Goal: Task Accomplishment & Management: Complete application form

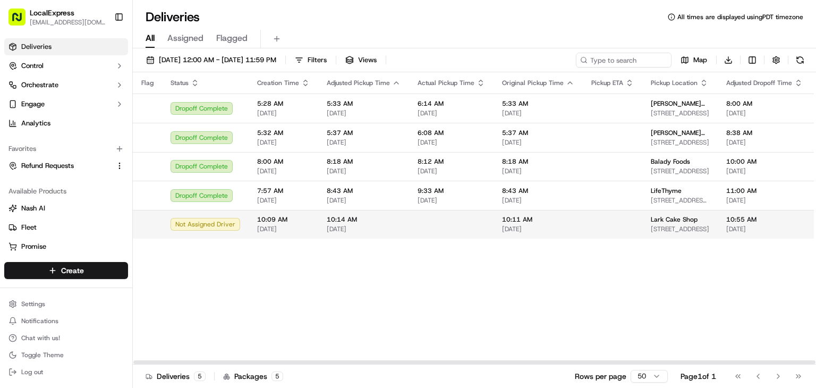
click at [467, 214] on td at bounding box center [451, 224] width 84 height 29
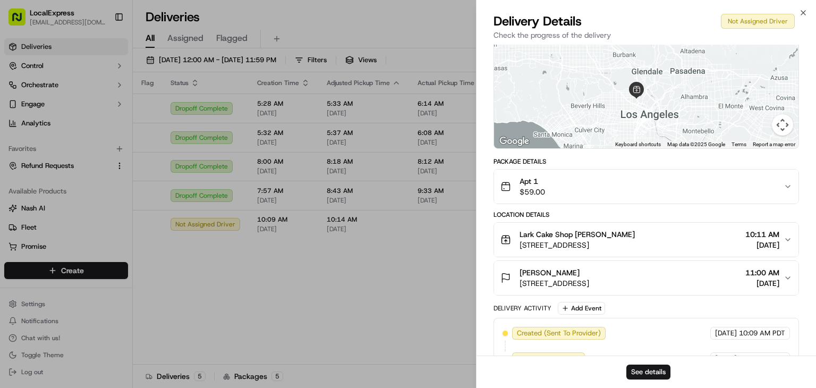
scroll to position [121, 0]
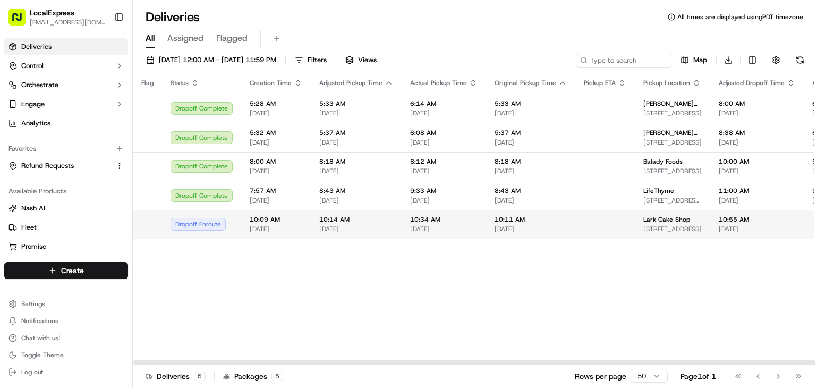
click at [711, 227] on td "10:55 AM 09/16/2025" at bounding box center [758, 224] width 94 height 29
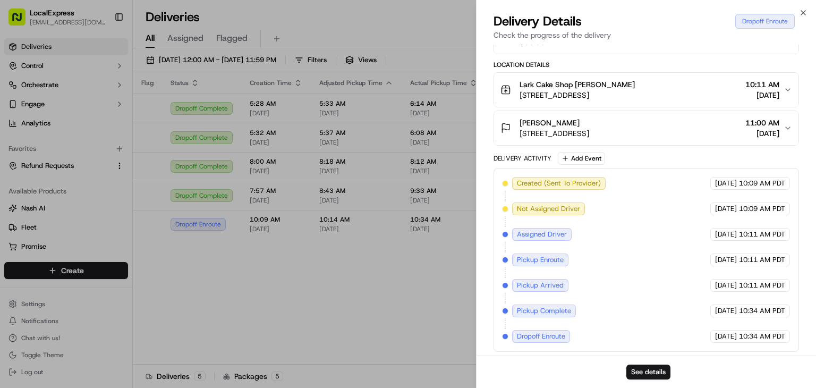
scroll to position [0, 0]
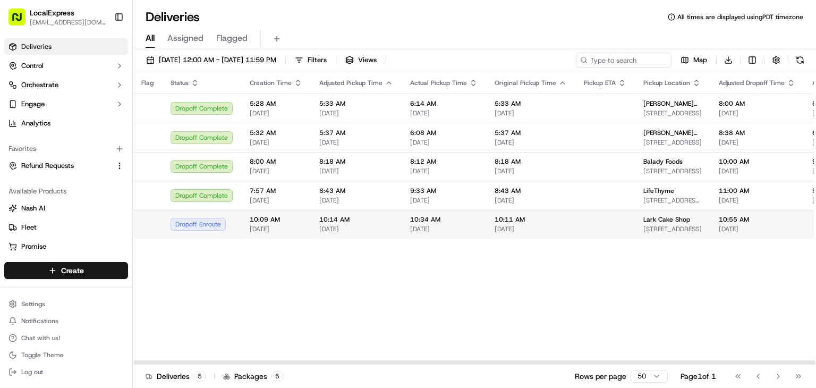
click at [468, 221] on span "10:34 AM" at bounding box center [443, 219] width 67 height 9
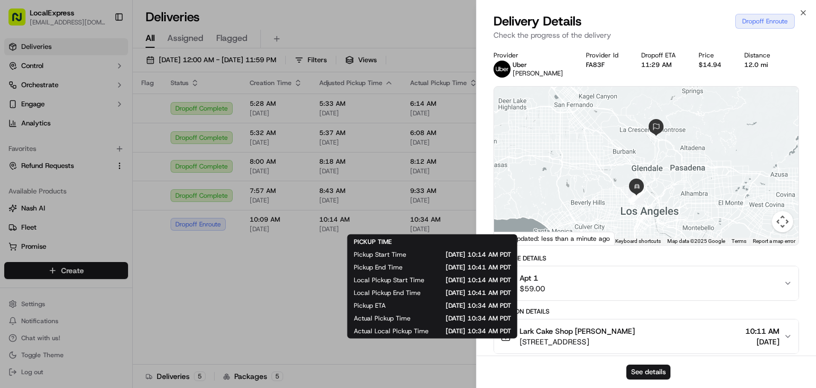
click at [783, 27] on div "Dropoff Enroute" at bounding box center [766, 21] width 60 height 15
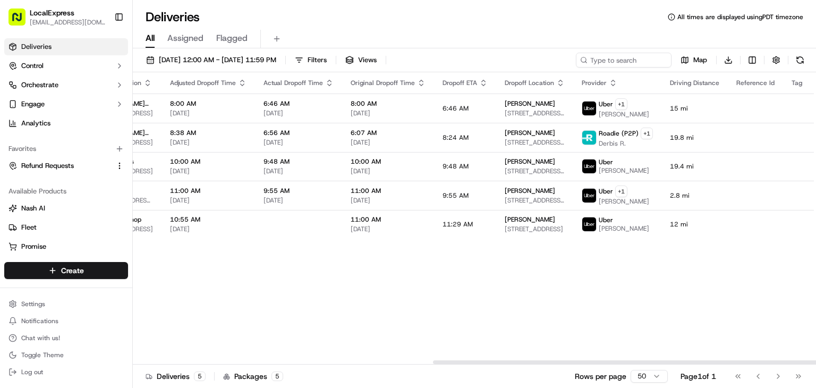
scroll to position [0, 569]
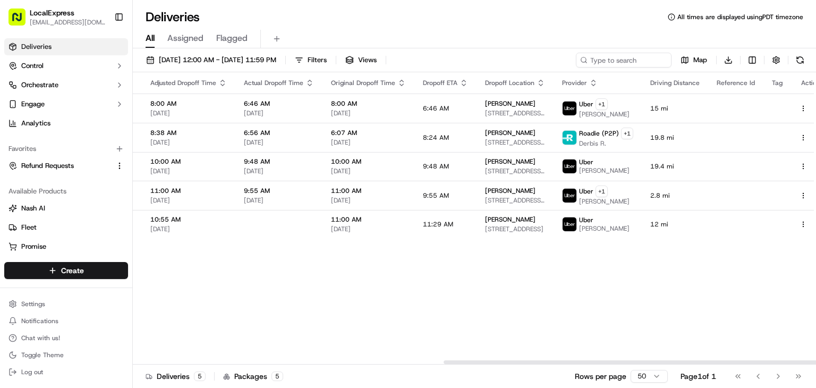
drag, startPoint x: 539, startPoint y: 357, endPoint x: 813, endPoint y: 331, distance: 274.9
click at [814, 360] on div at bounding box center [785, 362] width 682 height 4
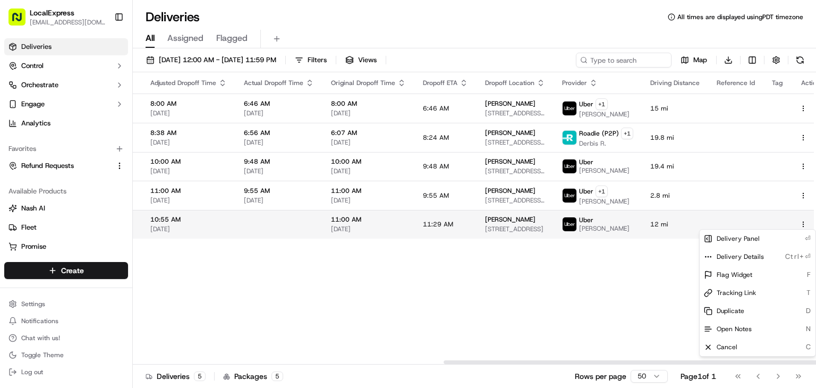
click at [789, 224] on html "LocalExpress davidt@localexpress.io Toggle Sidebar Deliveries Control Orchestra…" at bounding box center [408, 194] width 816 height 388
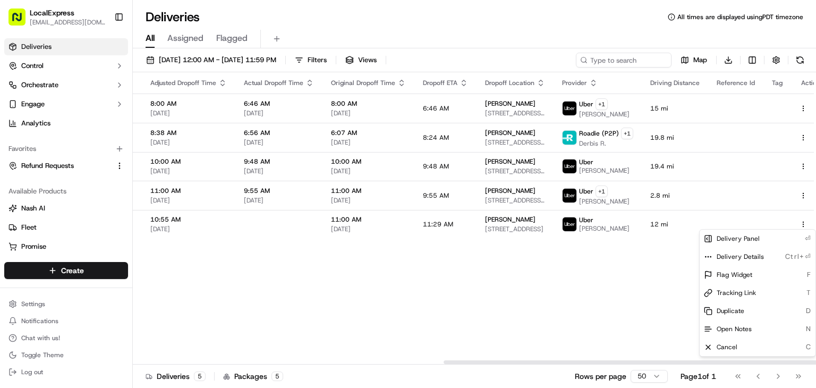
click at [418, 218] on html "LocalExpress davidt@localexpress.io Toggle Sidebar Deliveries Control Orchestra…" at bounding box center [408, 194] width 816 height 388
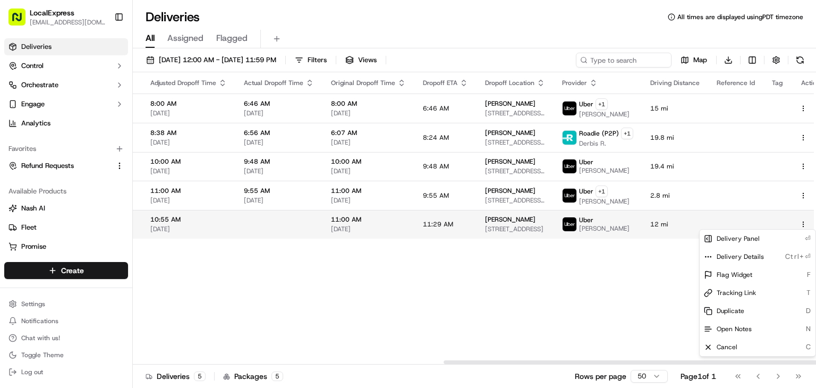
click at [785, 224] on html "LocalExpress davidt@localexpress.io Toggle Sidebar Deliveries Control Orchestra…" at bounding box center [408, 194] width 816 height 388
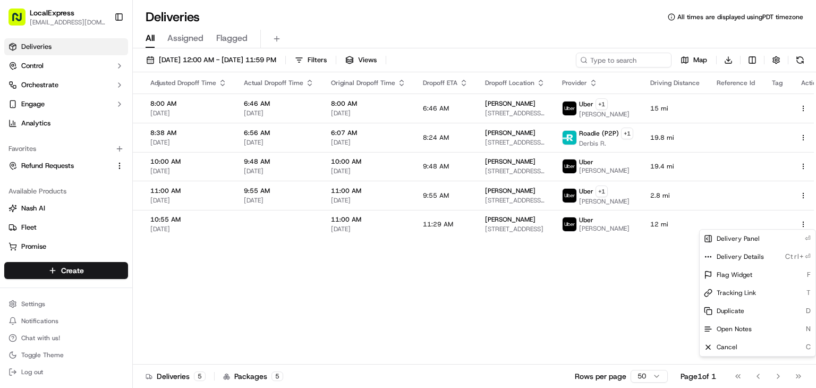
click at [522, 282] on html "LocalExpress davidt@localexpress.io Toggle Sidebar Deliveries Control Orchestra…" at bounding box center [408, 194] width 816 height 388
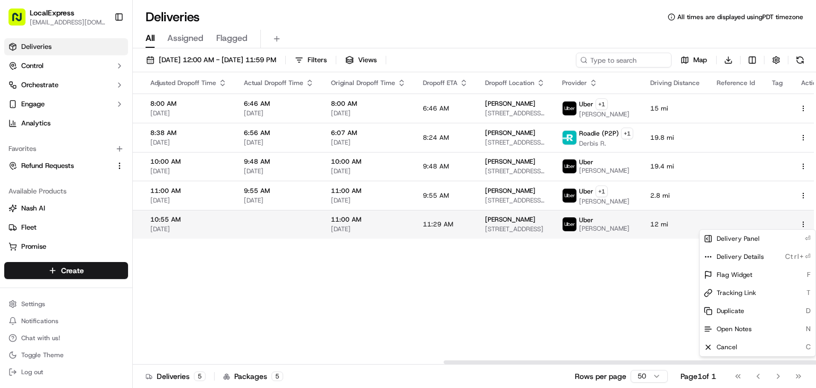
click at [790, 224] on html "LocalExpress davidt@localexpress.io Toggle Sidebar Deliveries Control Orchestra…" at bounding box center [408, 194] width 816 height 388
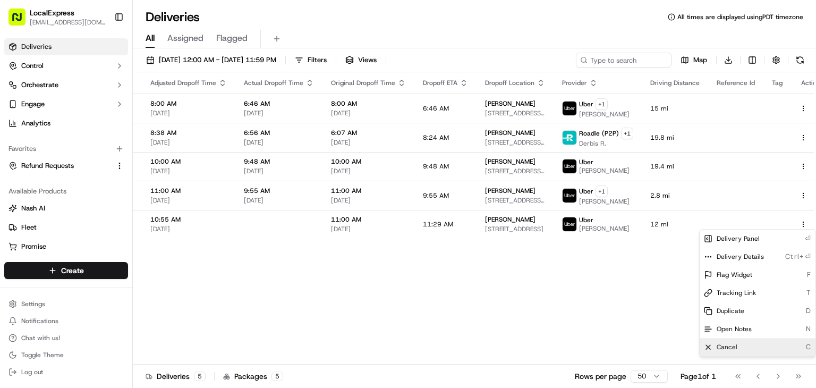
click at [716, 346] on div "Cancel C" at bounding box center [758, 347] width 116 height 18
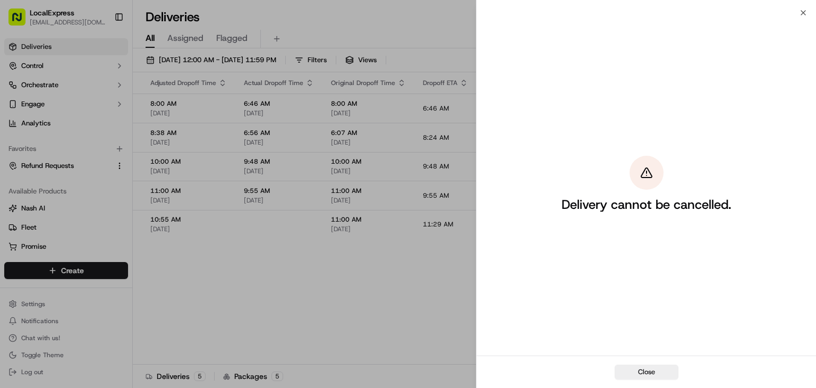
drag, startPoint x: 656, startPoint y: 373, endPoint x: 398, endPoint y: 330, distance: 261.8
click at [653, 373] on button "Close" at bounding box center [647, 372] width 64 height 15
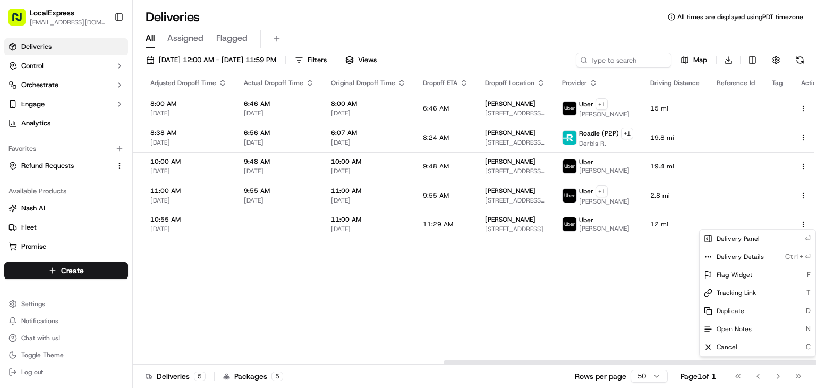
drag, startPoint x: 359, startPoint y: 319, endPoint x: 364, endPoint y: 315, distance: 6.0
click at [362, 317] on div "Flag Status Creation Time Adjusted Pickup Time Actual Pickup Time Original Pick…" at bounding box center [197, 218] width 1266 height 292
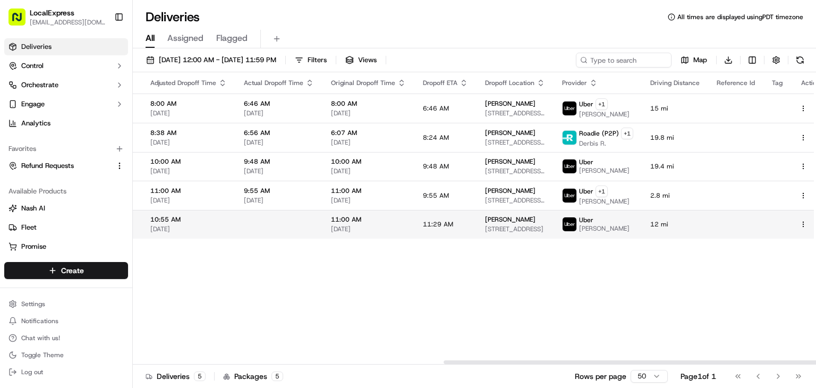
click at [519, 216] on div "[PERSON_NAME]" at bounding box center [515, 219] width 60 height 9
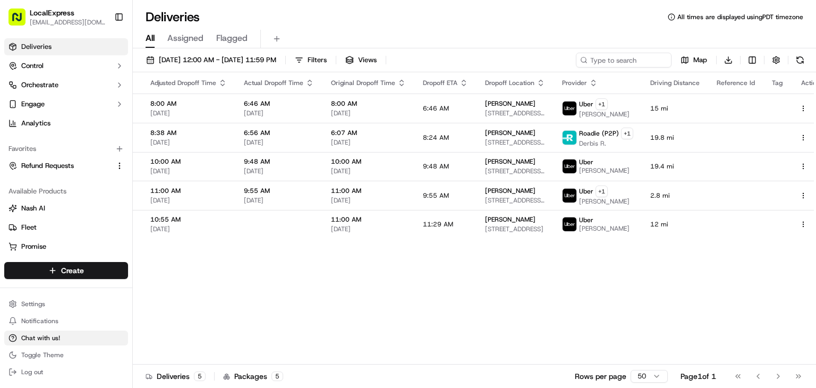
click at [50, 338] on span "Chat with us!" at bounding box center [40, 338] width 39 height 9
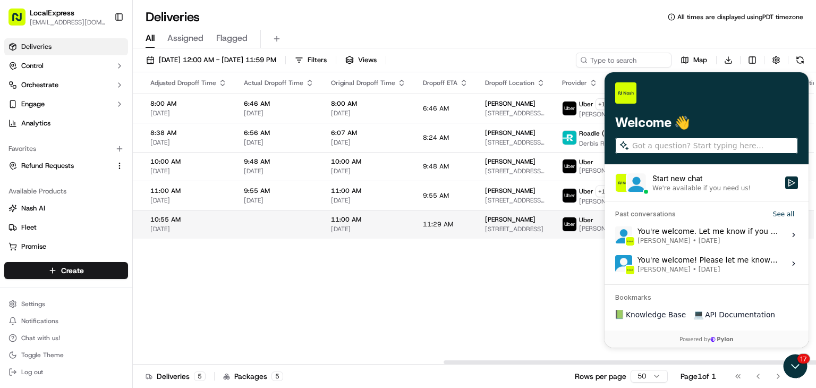
click at [224, 224] on td "10:55 AM 09/16/2025" at bounding box center [189, 224] width 94 height 29
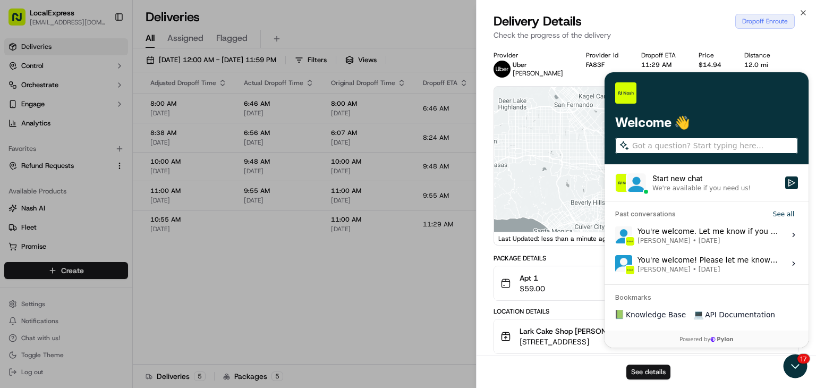
click at [647, 377] on button "See details" at bounding box center [649, 372] width 44 height 15
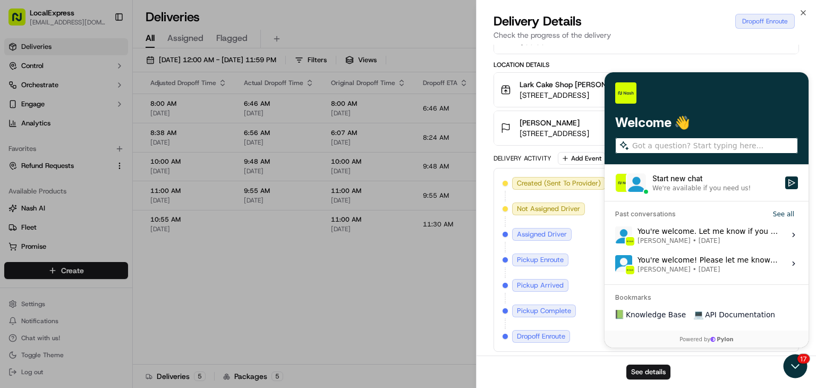
click at [678, 145] on div "Package Details Apt 1 $59.00 Location Details Lark Cake Shop John Hensley 3337 …" at bounding box center [647, 179] width 306 height 344
click at [665, 141] on button "Debbie Neith 2159 La Canada Crest Dr, La Cañada Flintridge, CA 91011, USA 11:00…" at bounding box center [646, 128] width 305 height 34
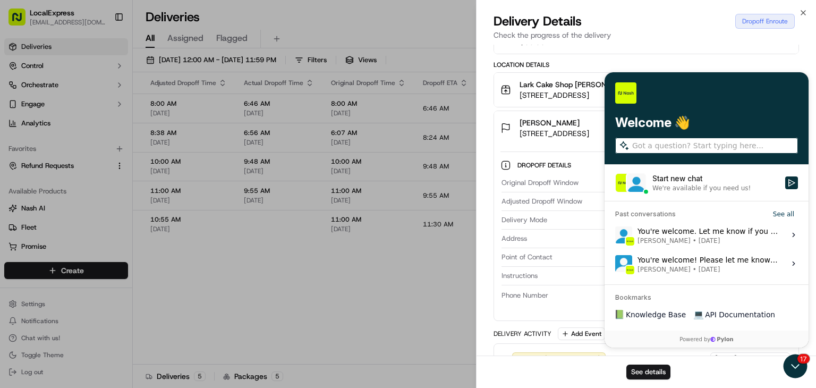
click at [718, 193] on div "Original Dropoff Window 09/16/2025 10:30 AM PDT - 09/16/2025 11:00 AM PDT Adjus…" at bounding box center [647, 240] width 292 height 132
click at [714, 182] on div "09/16/2025 10:30 AM PDT - 09/16/2025 11:00 AM PDT" at bounding box center [687, 183] width 208 height 10
click at [790, 183] on div "09/16/2025 10:30 AM PDT - 09/16/2025 11:00 AM PDT" at bounding box center [687, 183] width 208 height 10
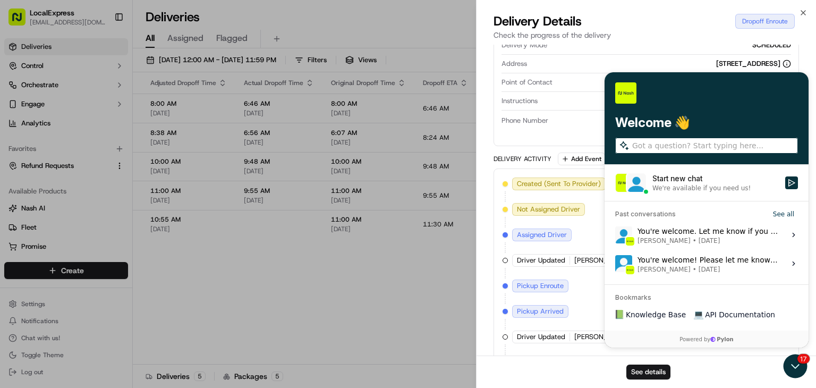
drag, startPoint x: 791, startPoint y: 185, endPoint x: 725, endPoint y: 236, distance: 83.3
click at [789, 185] on div "Created (Sent To Provider) Uber 09/16/2025 10:09 AM PDT Not Assigned Driver Ube…" at bounding box center [647, 298] width 306 height 260
click at [636, 294] on div "Created (Sent To Provider) Uber 09/16/2025 10:09 AM PDT Not Assigned Driver Ube…" at bounding box center [647, 298] width 288 height 242
drag, startPoint x: 393, startPoint y: 346, endPoint x: 816, endPoint y: 291, distance: 426.6
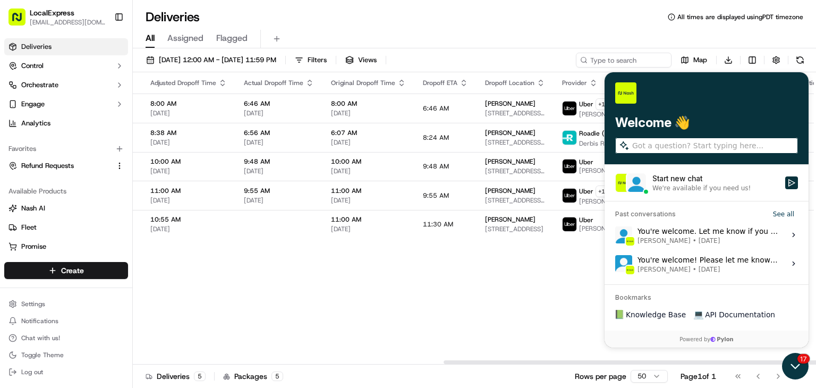
click at [801, 363] on icon "Open customer support" at bounding box center [795, 366] width 27 height 27
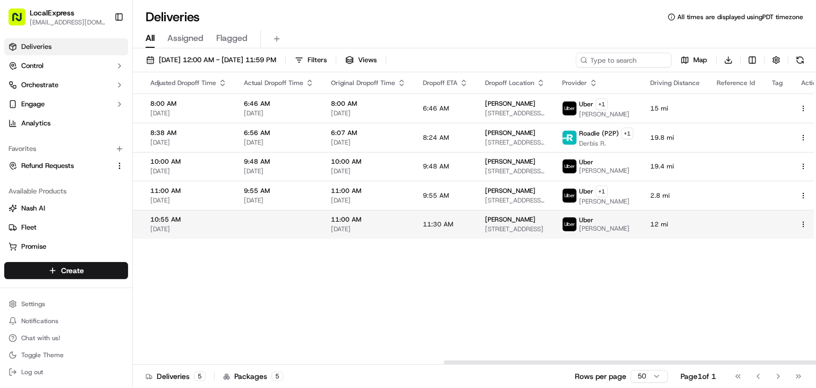
click at [434, 224] on span "11:30 AM" at bounding box center [438, 224] width 30 height 9
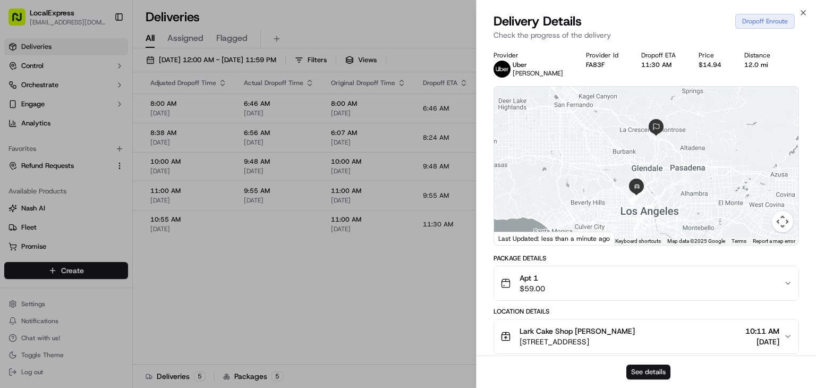
click at [661, 372] on button "See details" at bounding box center [649, 372] width 44 height 15
drag, startPoint x: 429, startPoint y: 340, endPoint x: 421, endPoint y: 340, distance: 8.5
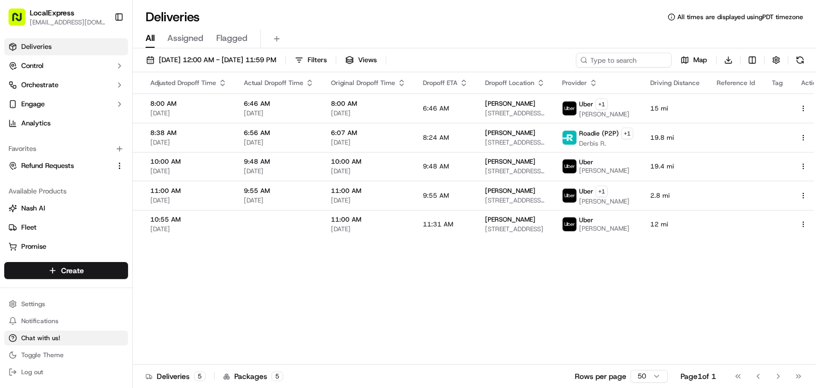
click at [39, 334] on span "Chat with us!" at bounding box center [40, 338] width 39 height 9
click at [40, 341] on span "Chat with us!" at bounding box center [40, 338] width 39 height 9
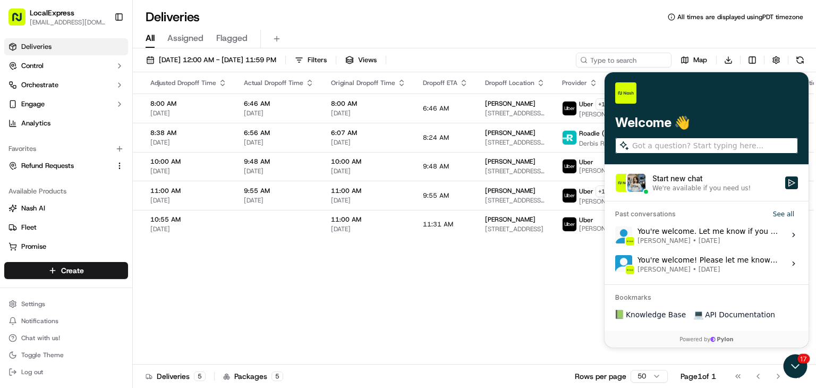
click at [675, 148] on input "search" at bounding box center [714, 145] width 164 height 11
click at [548, 291] on div "Flag Status Creation Time Adjusted Pickup Time Actual Pickup Time Original Pick…" at bounding box center [197, 218] width 1266 height 292
click at [794, 180] on icon "Start new chat" at bounding box center [792, 182] width 9 height 9
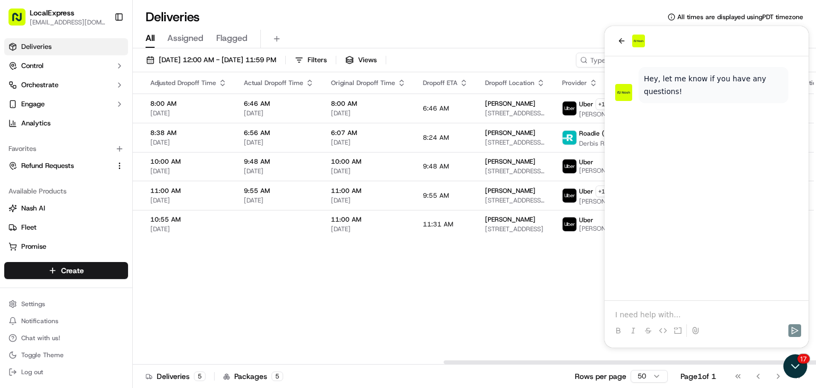
click at [663, 316] on p at bounding box center [706, 314] width 183 height 11
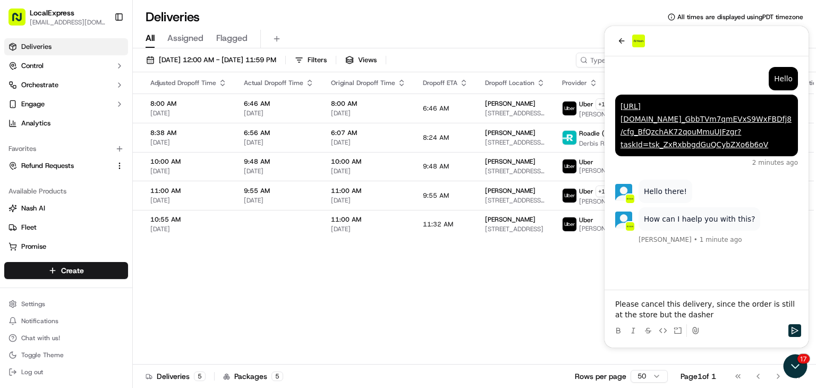
click at [700, 314] on p "Please cancel this delivery, since the order is still at the store but the dash…" at bounding box center [706, 309] width 183 height 21
click at [703, 313] on p "Please cancel this delivery, since the order is still at the store but the dash…" at bounding box center [706, 309] width 183 height 21
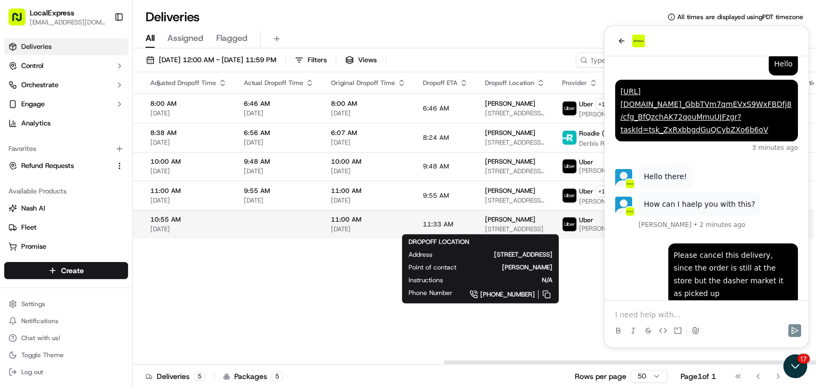
click at [512, 222] on div "[PERSON_NAME]" at bounding box center [515, 219] width 60 height 9
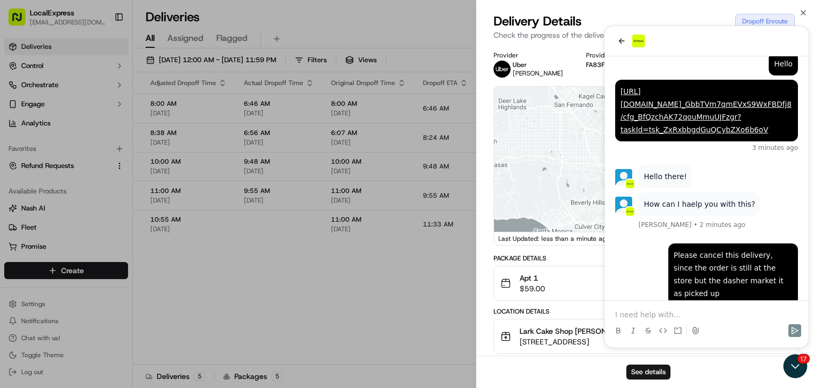
click at [648, 315] on div "Location Details Lark Cake Shop John Hensley 3337 W Sunset Blvd, Los Angeles, C…" at bounding box center [647, 349] width 306 height 85
click at [619, 313] on div "Location Details" at bounding box center [647, 311] width 306 height 9
click at [698, 311] on div "Location Details" at bounding box center [647, 311] width 306 height 9
click at [668, 319] on button "Lark Cake Shop John Hensley 3337 W Sunset Blvd, Los Angeles, CA 90026, USA 10:1…" at bounding box center [646, 336] width 305 height 34
drag, startPoint x: 659, startPoint y: 303, endPoint x: 655, endPoint y: 314, distance: 11.4
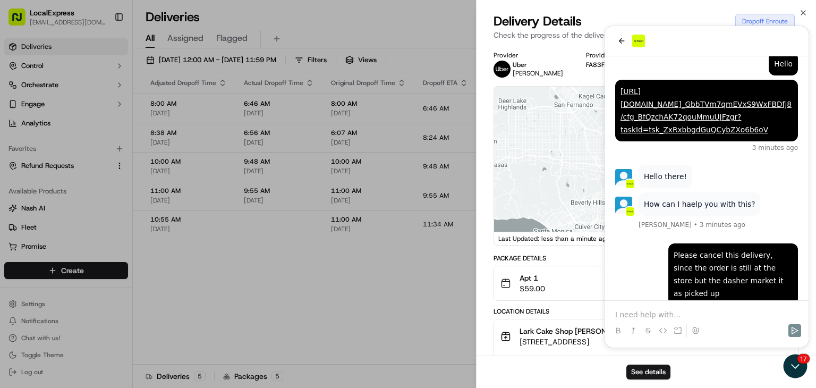
click at [655, 314] on div "Location Details" at bounding box center [647, 311] width 306 height 9
click at [616, 312] on div "Location Details" at bounding box center [647, 311] width 306 height 9
click at [562, 275] on div "Apt 1 $59.00" at bounding box center [642, 283] width 283 height 21
drag, startPoint x: 421, startPoint y: 290, endPoint x: 536, endPoint y: 300, distance: 115.3
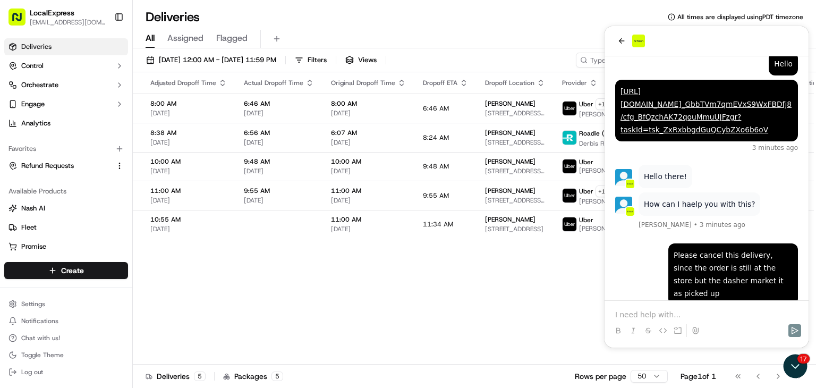
click at [647, 314] on p at bounding box center [706, 314] width 183 height 11
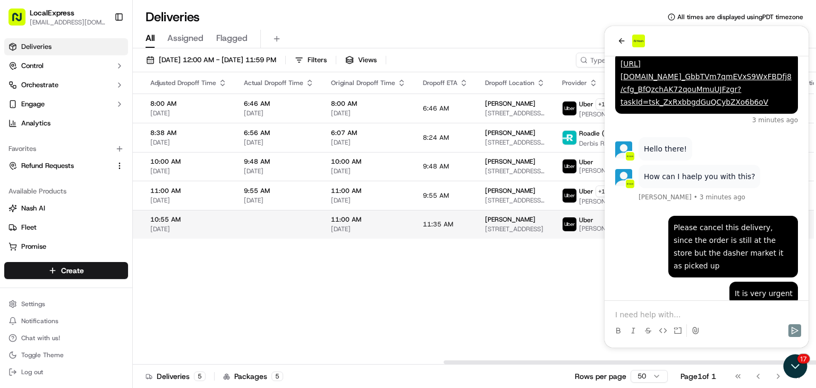
click at [488, 219] on span "[PERSON_NAME]" at bounding box center [510, 219] width 50 height 9
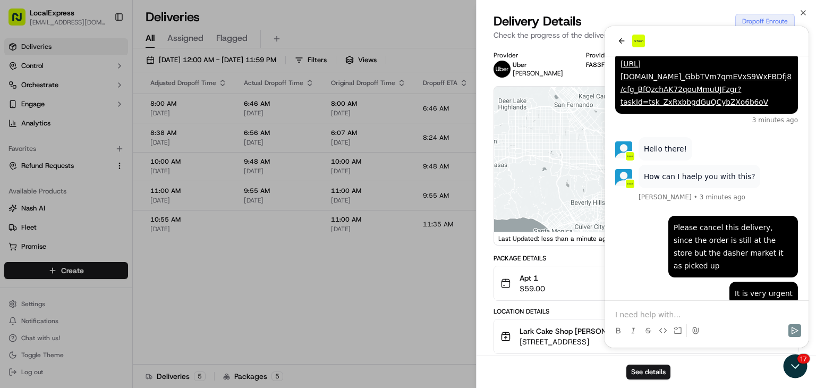
click at [799, 368] on div "See details" at bounding box center [647, 372] width 340 height 32
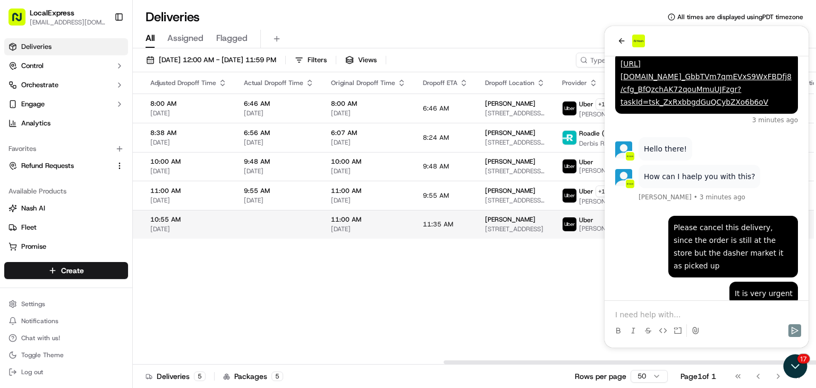
click at [485, 223] on div "Debbie Neith 2159 La Canada Crest Dr, La Cañada Flintridge, CA 91011, USA" at bounding box center [515, 224] width 60 height 18
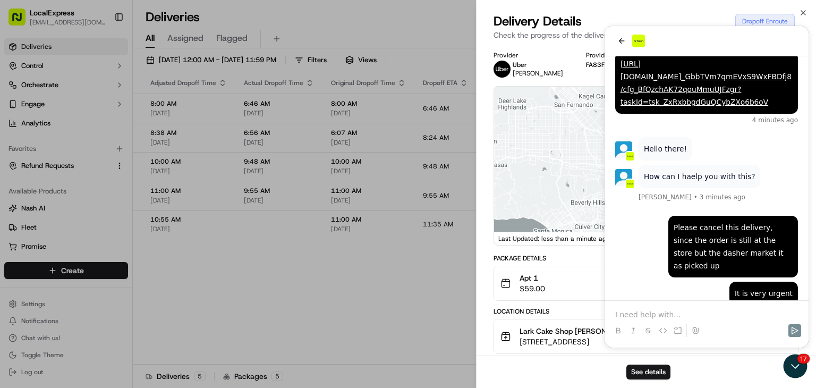
scroll to position [323, 0]
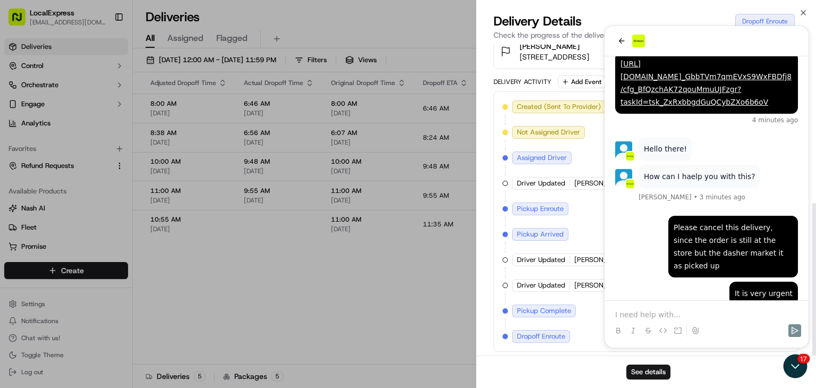
click at [715, 309] on span "[DATE]" at bounding box center [726, 311] width 22 height 10
click at [666, 317] on div "Created (Sent To Provider) Uber 09/16/2025 10:09 AM PDT Not Assigned Driver Ube…" at bounding box center [647, 221] width 288 height 242
click at [666, 314] on div "Created (Sent To Provider) Uber 09/16/2025 10:09 AM PDT Not Assigned Driver Ube…" at bounding box center [647, 221] width 288 height 242
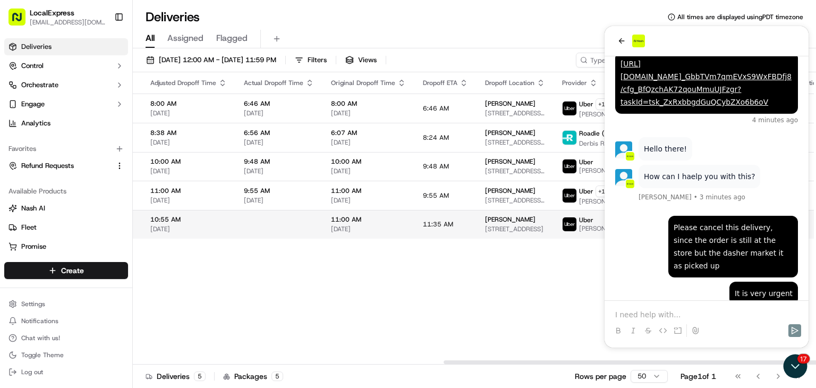
click at [499, 232] on td "Debbie Neith 2159 La Canada Crest Dr, La Cañada Flintridge, CA 91011, USA" at bounding box center [515, 224] width 77 height 29
click at [189, 227] on span "[DATE]" at bounding box center [188, 229] width 77 height 9
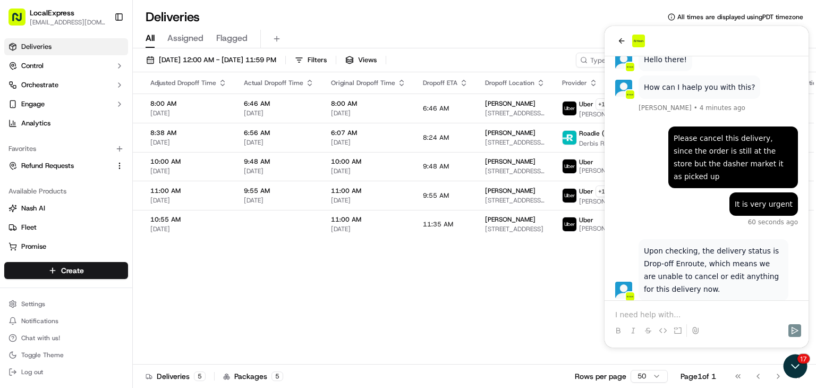
click at [640, 315] on p at bounding box center [706, 314] width 183 height 11
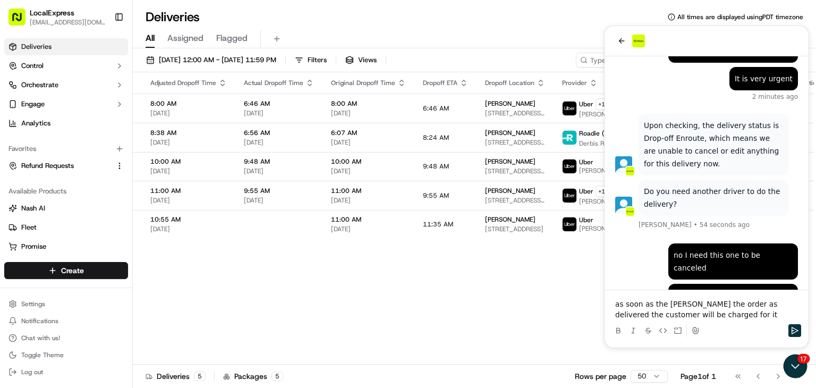
scroll to position [300, 0]
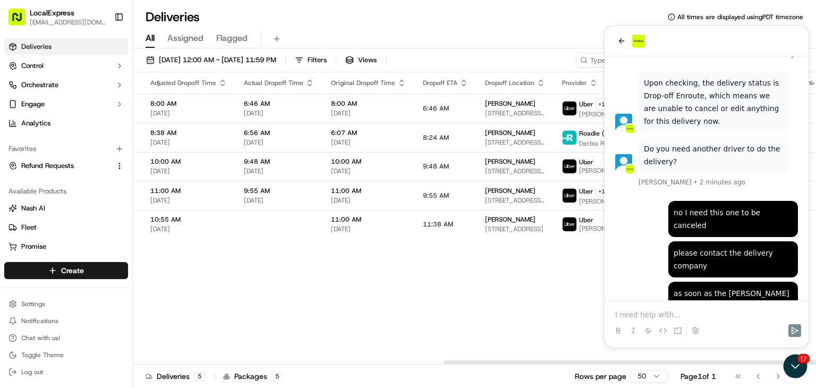
drag, startPoint x: 406, startPoint y: 307, endPoint x: 381, endPoint y: 246, distance: 66.0
click at [405, 301] on div "Flag Status Creation Time Adjusted Pickup Time Actual Pickup Time Original Pick…" at bounding box center [197, 218] width 1266 height 292
click at [382, 226] on span "[DATE]" at bounding box center [368, 229] width 75 height 9
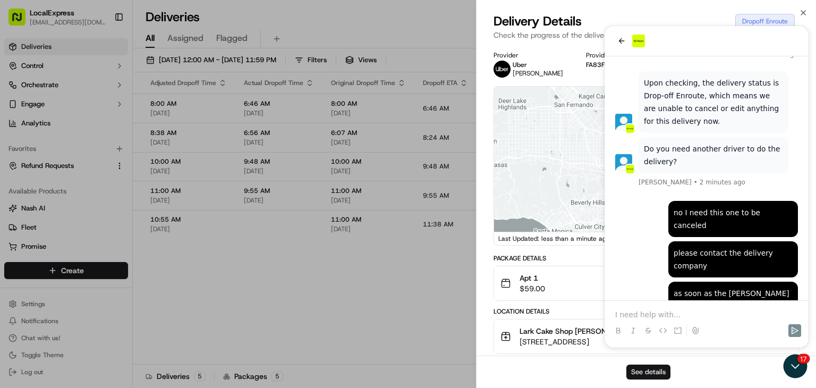
click at [660, 367] on button "See details" at bounding box center [649, 372] width 44 height 15
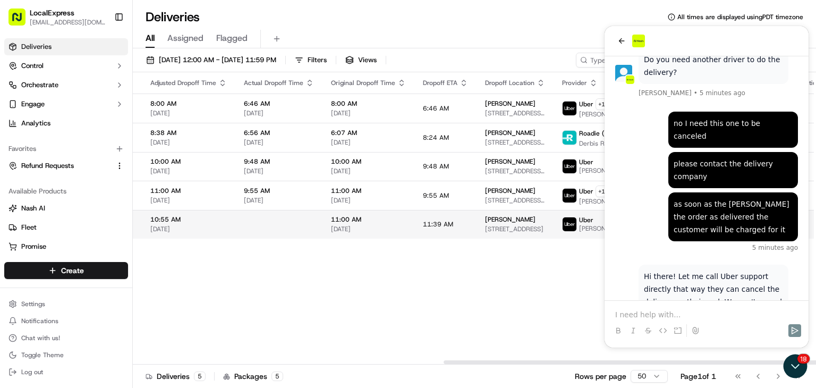
click at [485, 228] on span "[STREET_ADDRESS]" at bounding box center [515, 229] width 60 height 9
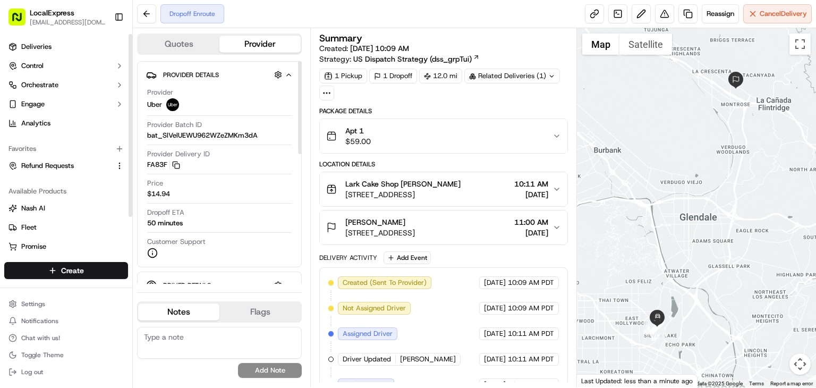
scroll to position [142, 0]
click at [782, 22] on button "Cancel Delivery" at bounding box center [777, 13] width 69 height 19
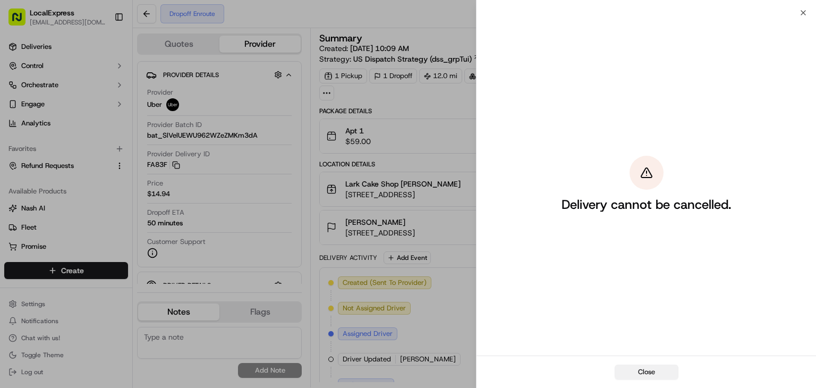
click at [661, 372] on button "Close" at bounding box center [647, 372] width 64 height 15
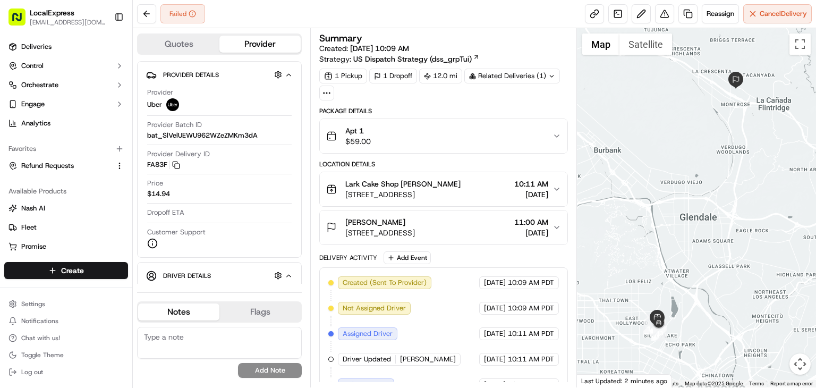
scroll to position [167, 0]
click at [461, 196] on span "[STREET_ADDRESS]" at bounding box center [402, 194] width 115 height 11
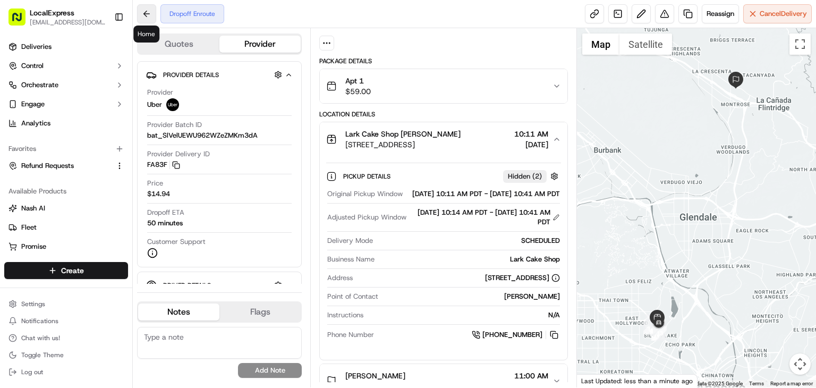
click at [152, 10] on button at bounding box center [146, 13] width 19 height 19
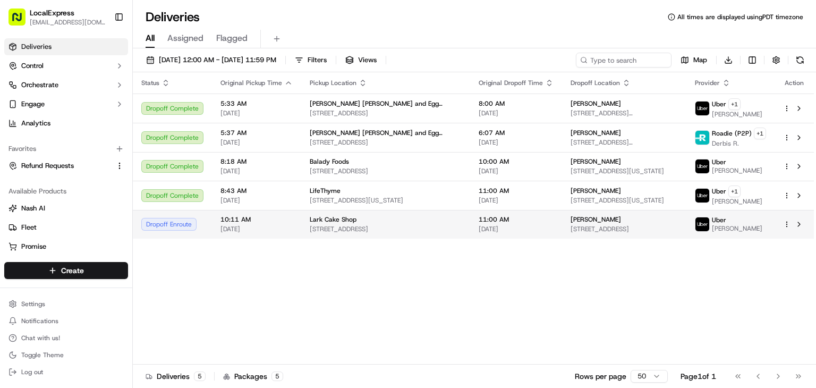
click at [255, 225] on span "[DATE]" at bounding box center [257, 229] width 72 height 9
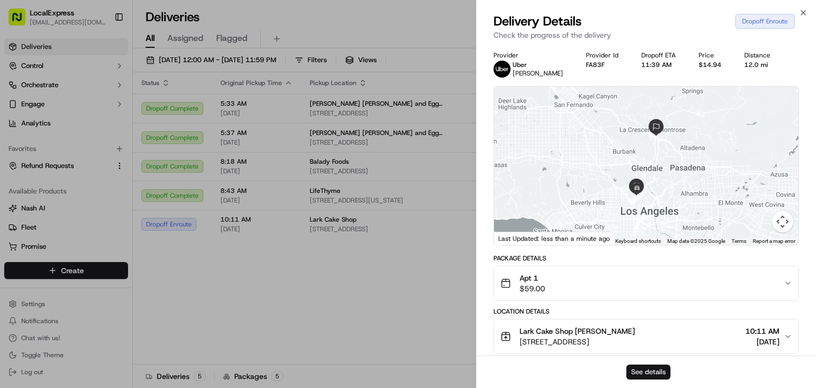
click at [655, 373] on button "See details" at bounding box center [649, 372] width 44 height 15
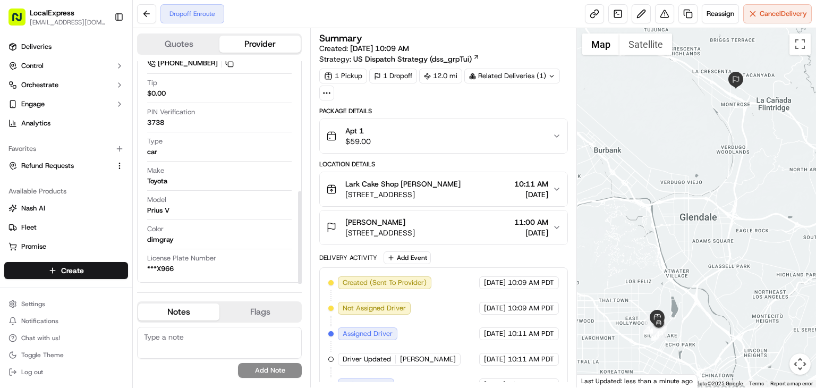
scroll to position [117, 0]
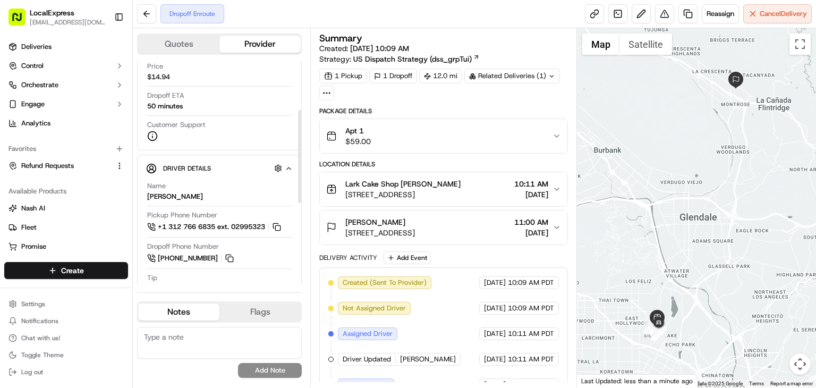
click at [201, 14] on div "Dropoff Enroute" at bounding box center [192, 13] width 64 height 19
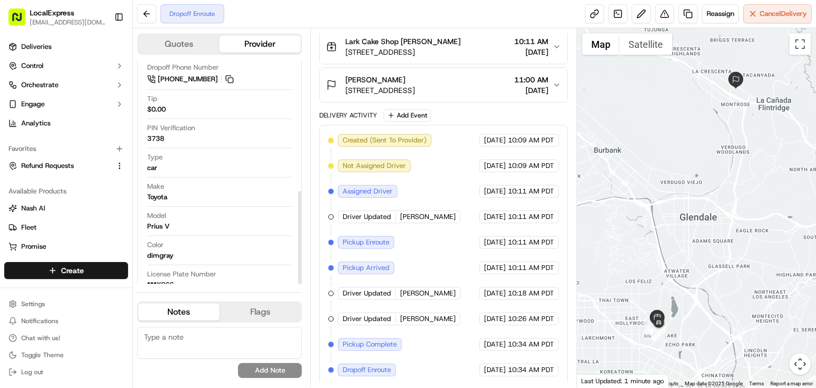
scroll to position [312, 0]
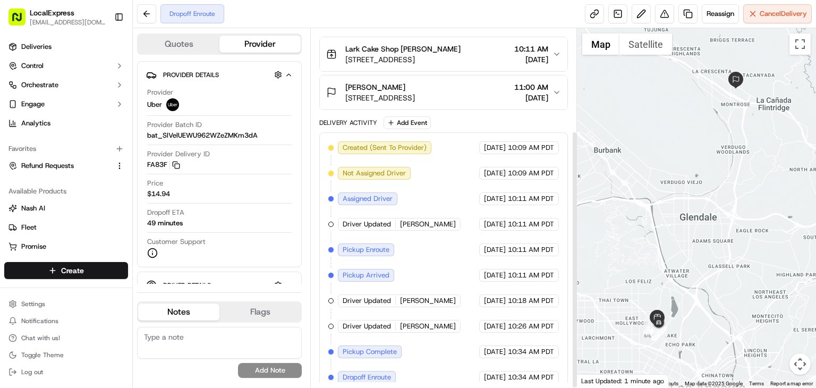
scroll to position [142, 0]
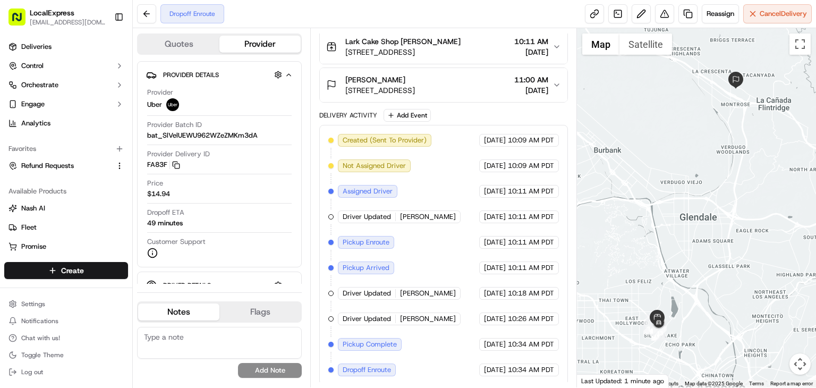
click at [188, 19] on div "Dropoff Enroute" at bounding box center [192, 13] width 64 height 19
click at [39, 50] on span "Deliveries" at bounding box center [36, 47] width 30 height 10
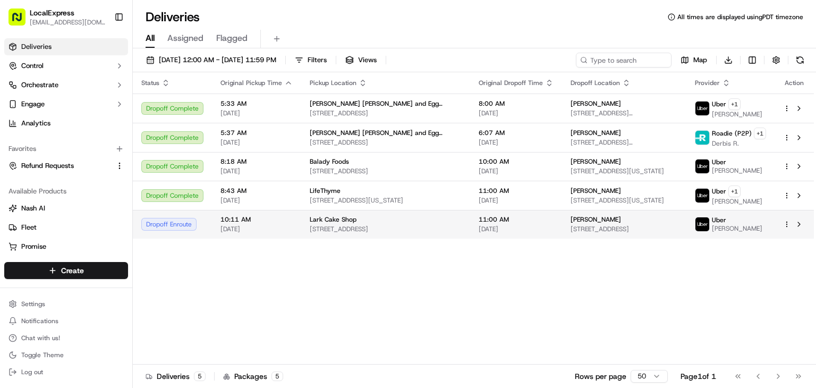
click at [404, 223] on div "Lark Cake Shop [STREET_ADDRESS]" at bounding box center [386, 224] width 152 height 18
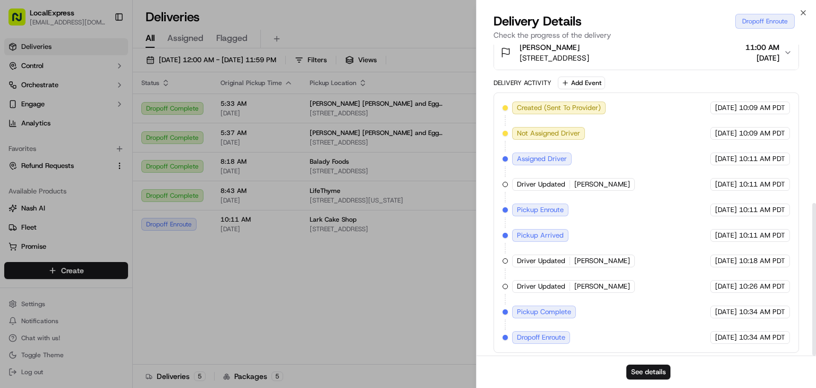
scroll to position [323, 0]
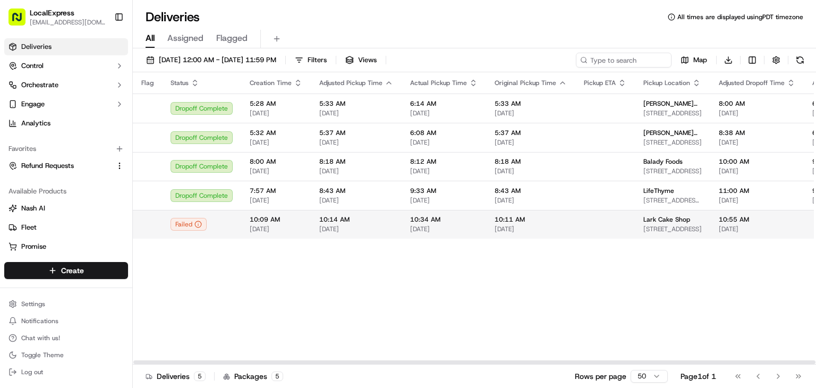
click at [404, 227] on td "10:34 AM [DATE]" at bounding box center [444, 224] width 84 height 29
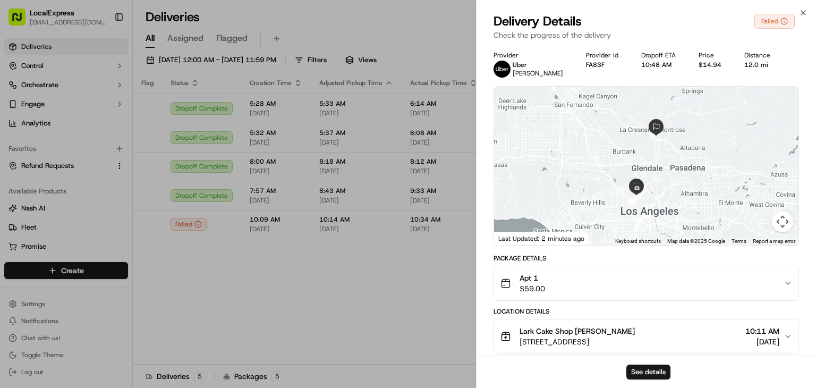
scroll to position [348, 0]
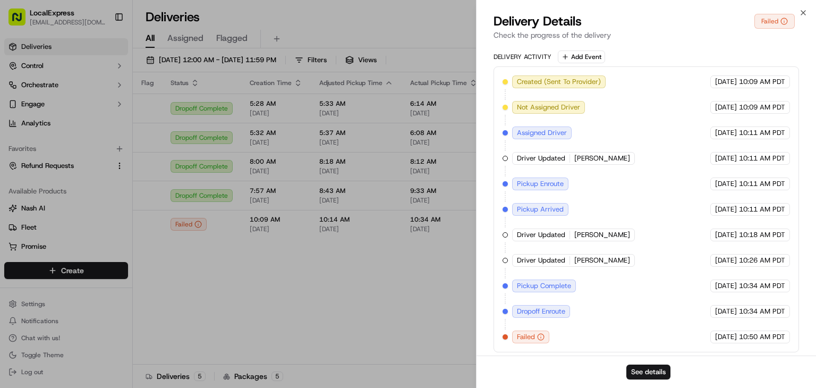
drag, startPoint x: 356, startPoint y: 352, endPoint x: 358, endPoint y: 341, distance: 11.5
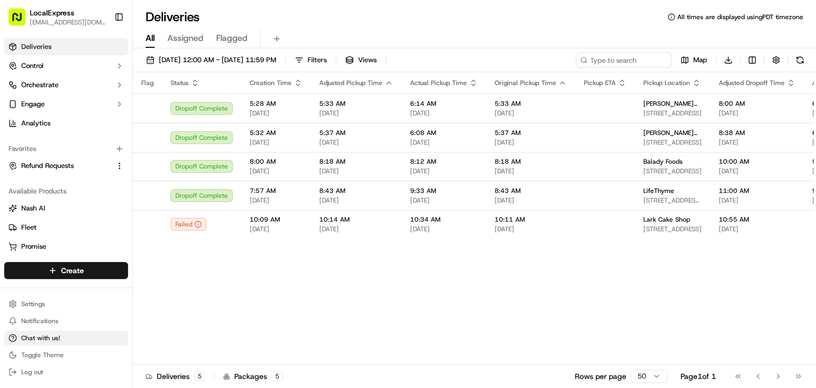
click at [52, 335] on span "Chat with us!" at bounding box center [40, 338] width 39 height 9
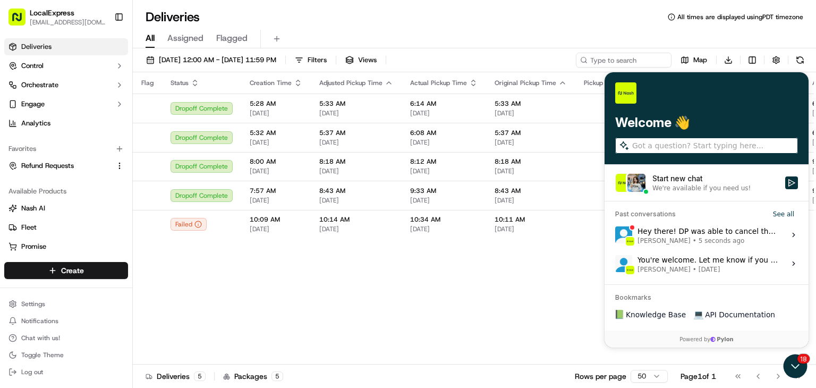
click at [718, 238] on span "[PERSON_NAME] • 5 seconds ago" at bounding box center [708, 240] width 141 height 9
click at [615, 235] on button "View issue" at bounding box center [615, 234] width 1 height 1
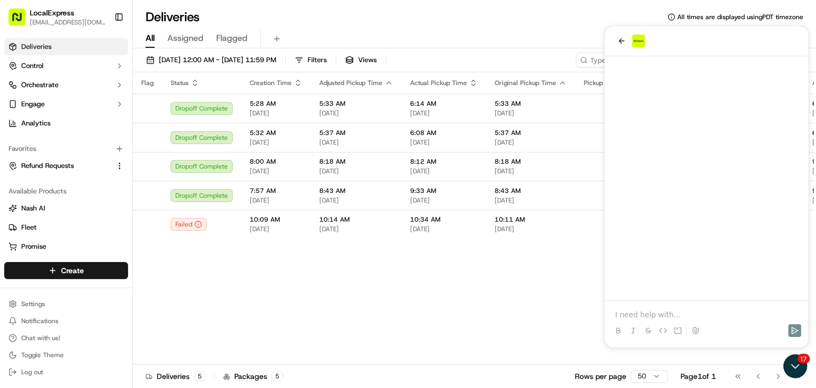
scroll to position [442, 0]
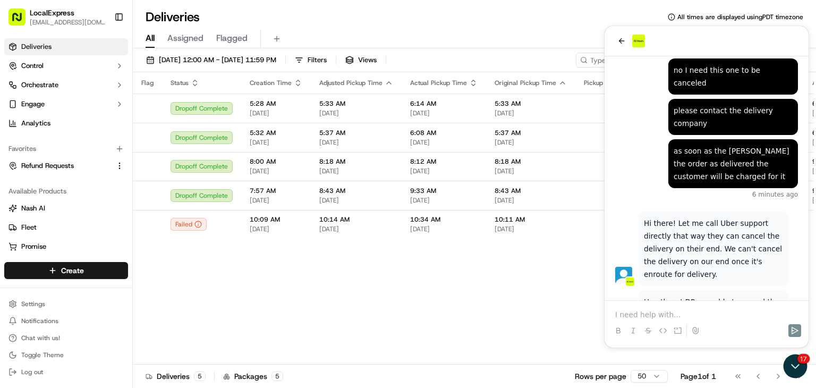
click at [640, 313] on p at bounding box center [706, 314] width 183 height 11
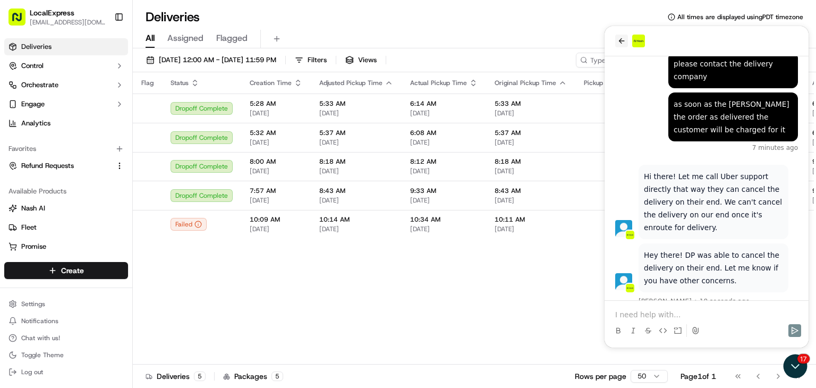
click at [627, 38] on button "back" at bounding box center [621, 41] width 13 height 13
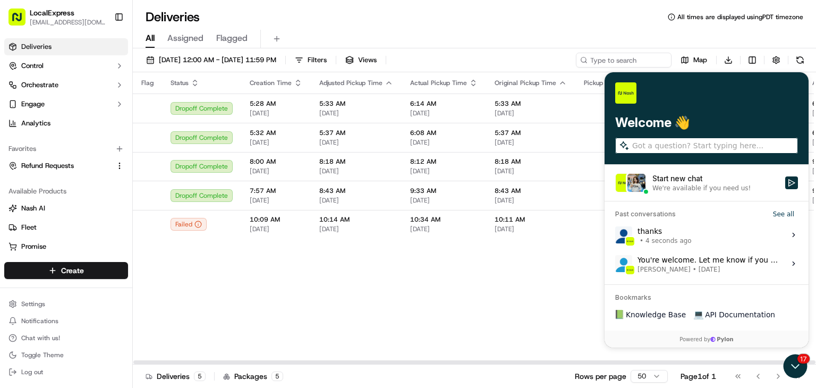
click at [410, 272] on div "Flag Status Creation Time Adjusted Pickup Time Actual Pickup Time Original Pick…" at bounding box center [766, 218] width 1266 height 292
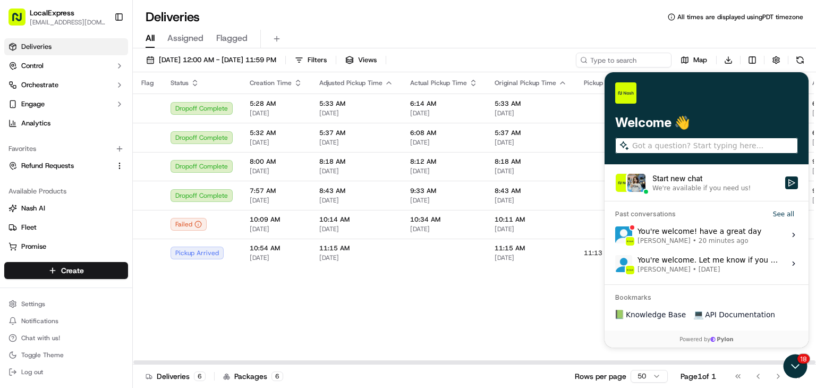
drag, startPoint x: 491, startPoint y: 292, endPoint x: 320, endPoint y: 279, distance: 171.6
click at [489, 291] on div "Flag Status Creation Time Adjusted Pickup Time Actual Pickup Time Original Pick…" at bounding box center [766, 218] width 1266 height 292
click at [52, 266] on html "LocalExpress [EMAIL_ADDRESS][DOMAIN_NAME] Toggle Sidebar Deliveries Control Orc…" at bounding box center [408, 194] width 816 height 388
click at [799, 361] on icon "Open customer support" at bounding box center [795, 366] width 27 height 27
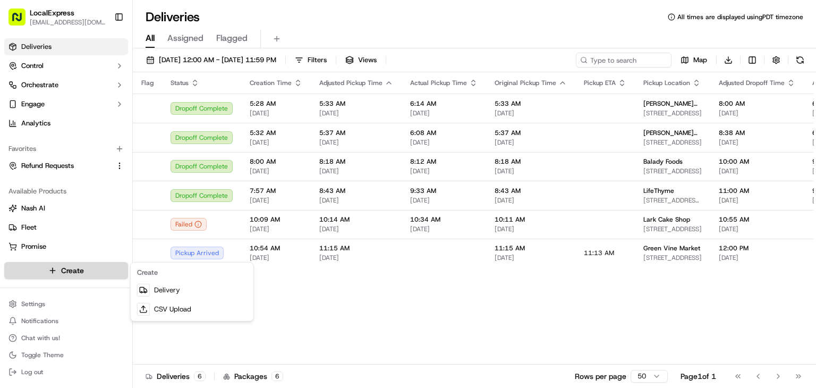
click at [57, 273] on html "LocalExpress [EMAIL_ADDRESS][DOMAIN_NAME] Toggle Sidebar Deliveries Control Orc…" at bounding box center [408, 194] width 816 height 388
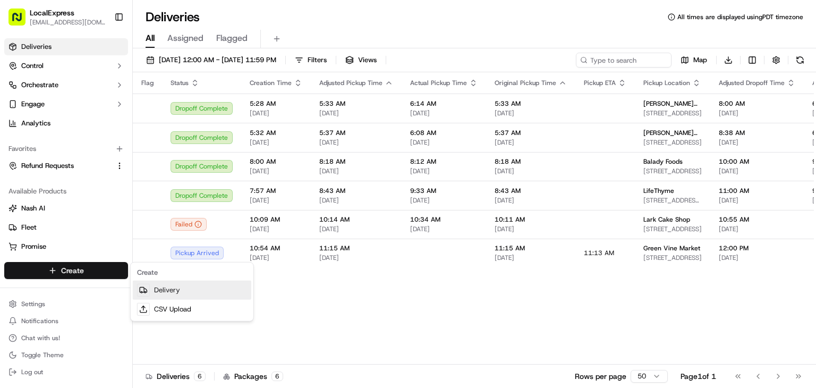
click at [146, 290] on icon at bounding box center [143, 290] width 9 height 9
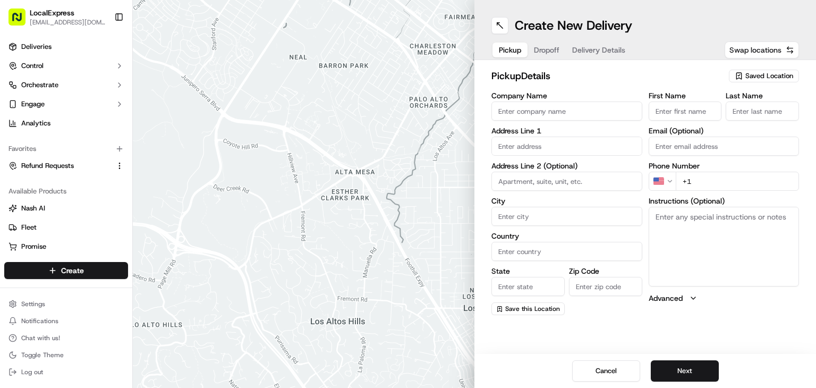
click at [787, 55] on button "Swap locations" at bounding box center [762, 49] width 74 height 17
click at [761, 77] on span "Saved Location" at bounding box center [770, 76] width 48 height 10
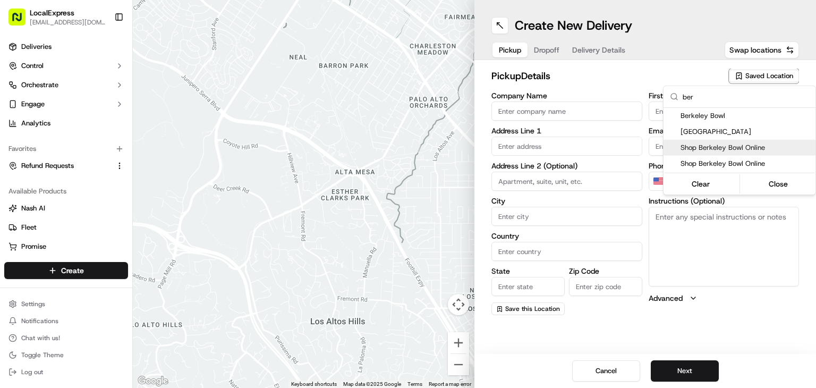
type input "ber"
click at [787, 146] on span "Shop Berkeley Bowl Online" at bounding box center [746, 148] width 131 height 10
type input "Shop Berkeley Bowl Online"
type input "[STREET_ADDRESS]"
type input "Berkeley"
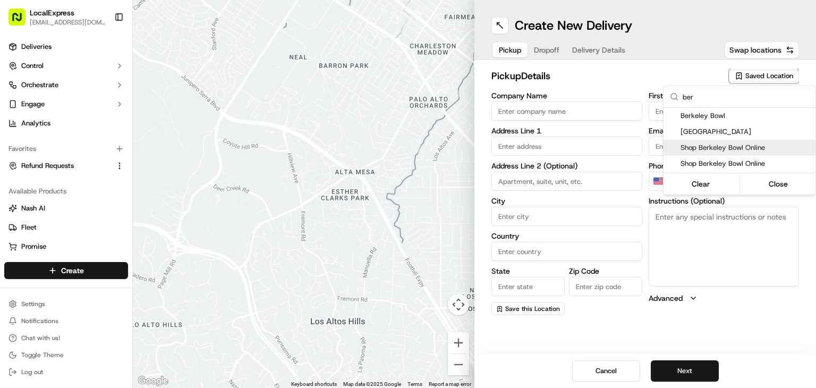
type input "US"
type input "CA"
type input "94710"
type input "[PERSON_NAME]"
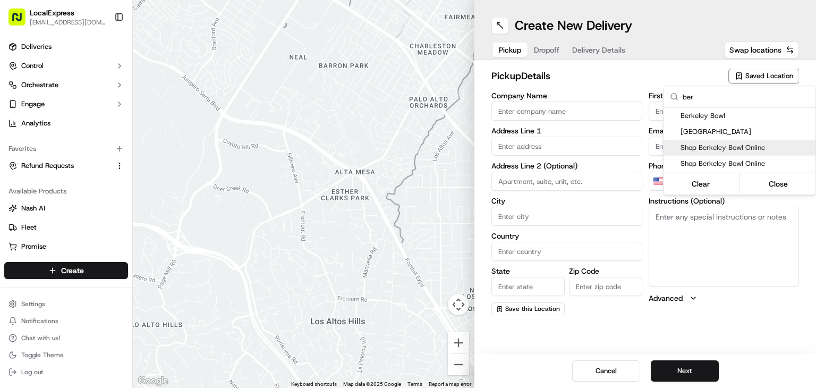
type input "[PHONE_NUMBER]"
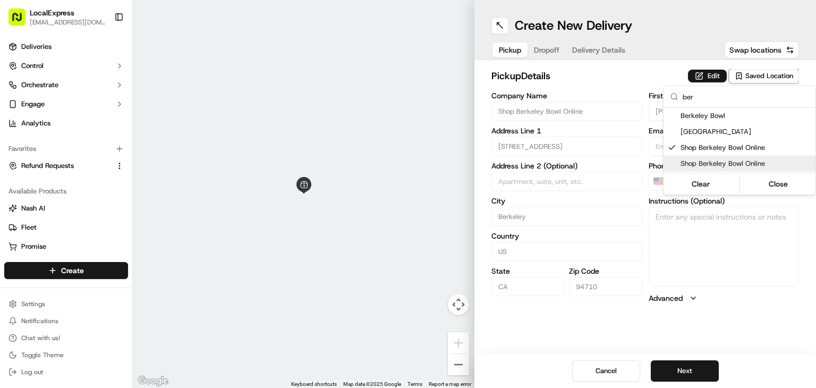
click at [687, 368] on html "LocalExpress [EMAIL_ADDRESS][DOMAIN_NAME] Toggle Sidebar Deliveries Control Orc…" at bounding box center [408, 194] width 816 height 388
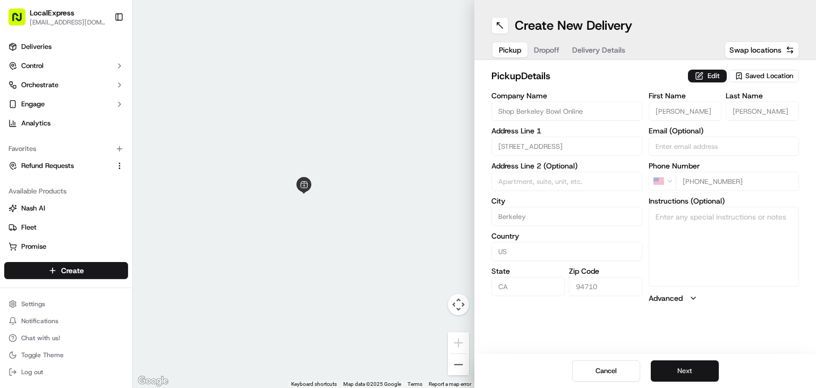
click at [678, 364] on button "Next" at bounding box center [685, 370] width 68 height 21
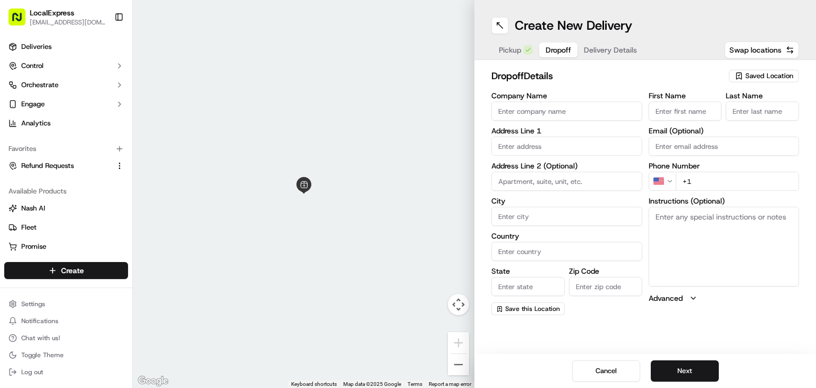
click at [713, 179] on input "+1" at bounding box center [738, 181] width 124 height 19
click at [570, 141] on input "text" at bounding box center [567, 146] width 151 height 19
paste input "[STREET_ADDRESS]"
click at [526, 164] on div "[STREET_ADDRESS]" at bounding box center [567, 168] width 146 height 16
type input "[STREET_ADDRESS]"
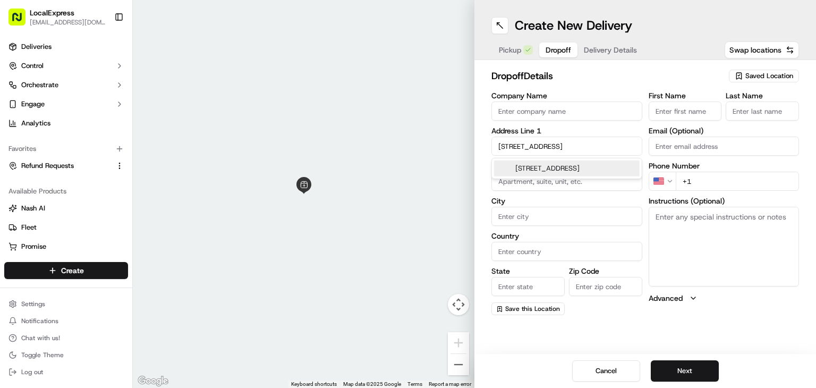
type input "[GEOGRAPHIC_DATA]"
type input "CA"
type input "94612"
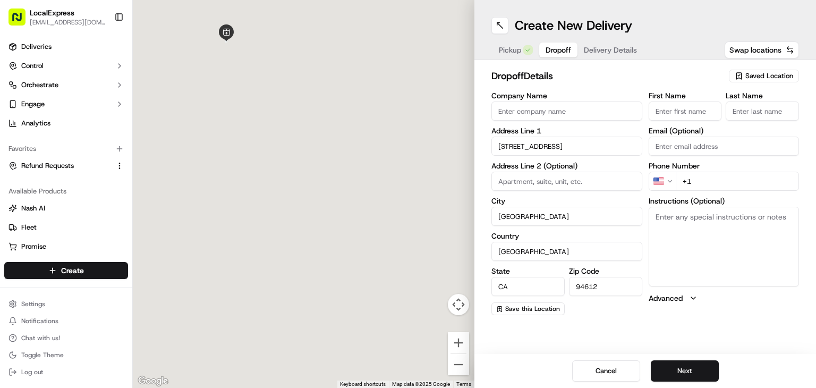
type input "[STREET_ADDRESS]"
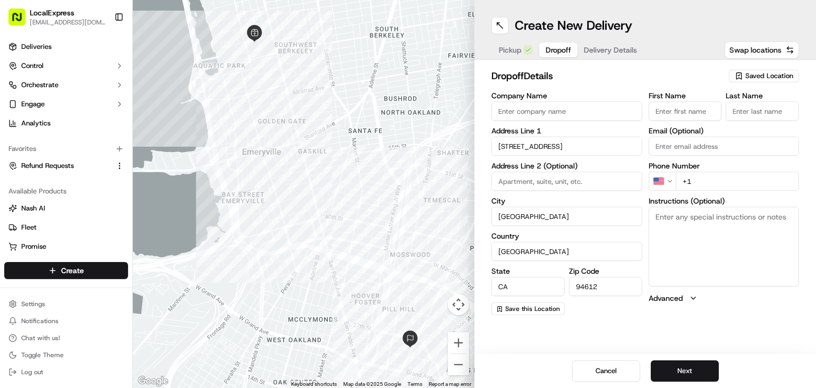
click at [668, 230] on textarea "Instructions (Optional)" at bounding box center [724, 247] width 151 height 80
paste textarea "Bring inside cafe: "THE CROWN""
type textarea "Bring inside cafe: "THE CROWN""
click at [716, 181] on input "+1" at bounding box center [738, 181] width 124 height 19
paste input "[PHONE_NUMBER]"
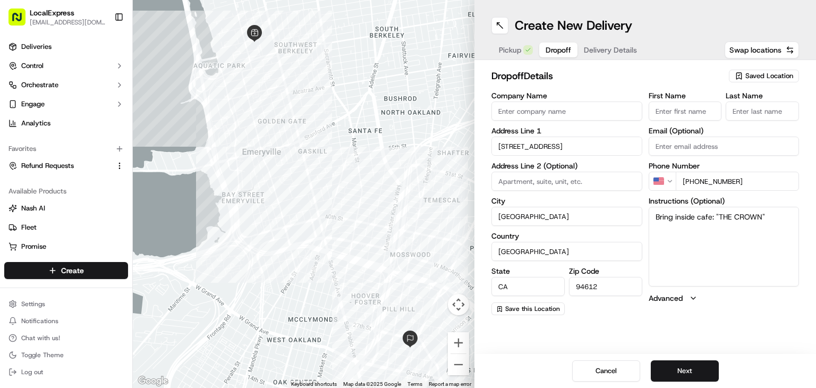
type input "[PHONE_NUMBER]"
click at [690, 145] on input "Email (Optional)" at bounding box center [724, 146] width 151 height 19
paste input "[PERSON_NAME][EMAIL_ADDRESS][DOMAIN_NAME]"
type input "[PERSON_NAME][EMAIL_ADDRESS][DOMAIN_NAME]"
drag, startPoint x: 684, startPoint y: 112, endPoint x: 666, endPoint y: 113, distance: 18.1
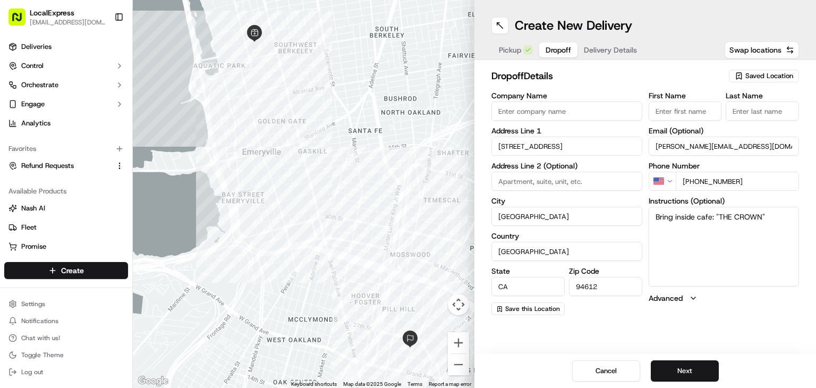
click at [684, 112] on input "First Name" at bounding box center [685, 111] width 73 height 19
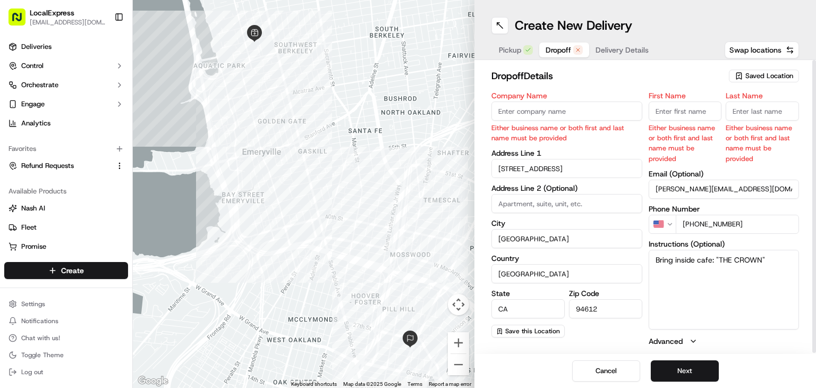
click at [679, 110] on input "First Name" at bounding box center [685, 111] width 73 height 19
paste input "[PERSON_NAME]"
click at [695, 116] on input "[PERSON_NAME]" at bounding box center [685, 111] width 73 height 19
click at [695, 115] on input "[PERSON_NAME]" at bounding box center [685, 111] width 73 height 19
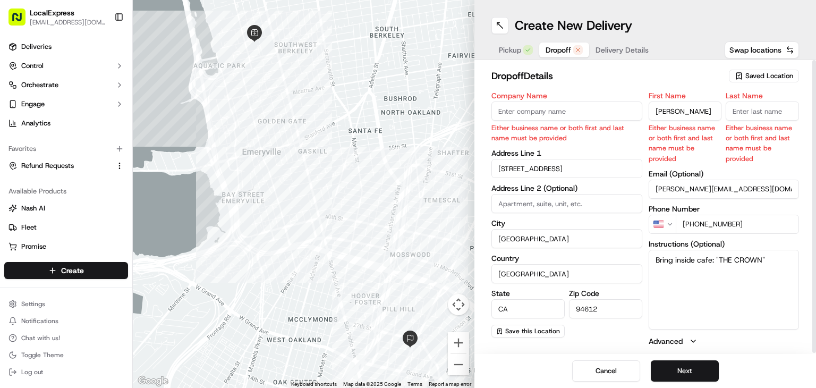
type input "[PERSON_NAME]"
click at [763, 111] on input "Last Name" at bounding box center [762, 111] width 73 height 19
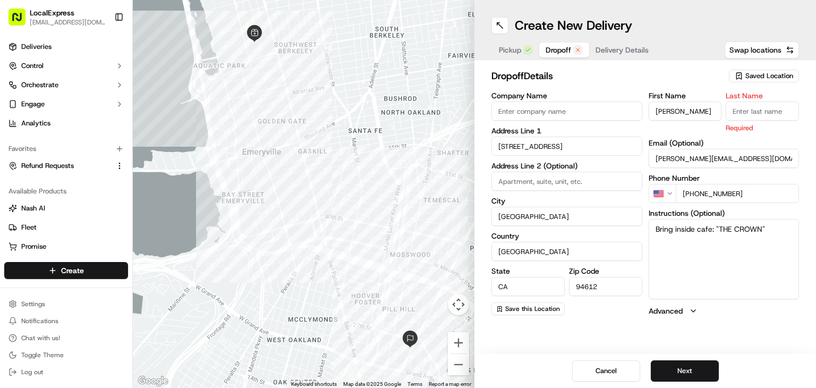
paste input "Wismans"
type input "Wismans"
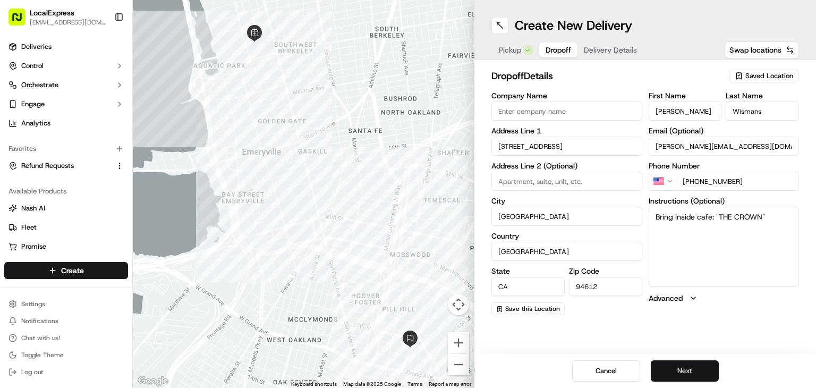
click at [685, 366] on button "Next" at bounding box center [685, 370] width 68 height 21
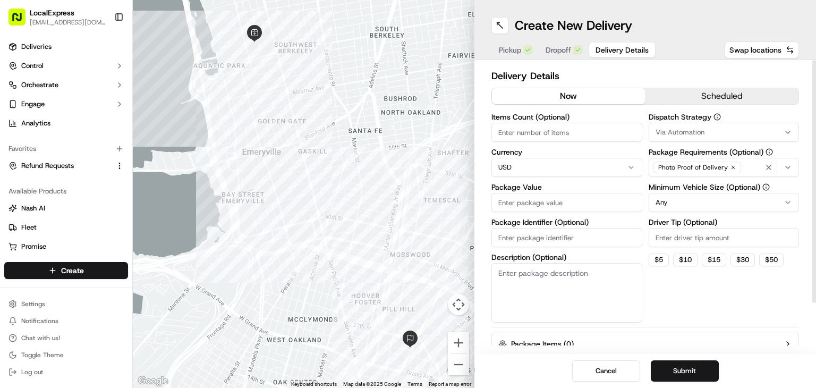
click at [530, 130] on input "Items Count (Optional)" at bounding box center [567, 132] width 151 height 19
click at [535, 202] on input "Package Value" at bounding box center [567, 202] width 151 height 19
paste input "90.27"
type input "90.27"
click at [560, 103] on button "now" at bounding box center [569, 96] width 154 height 16
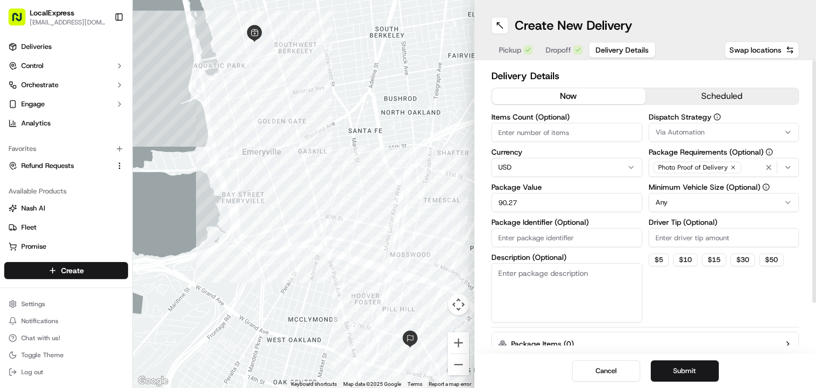
click at [537, 141] on input "Items Count (Optional)" at bounding box center [567, 132] width 151 height 19
type input "1"
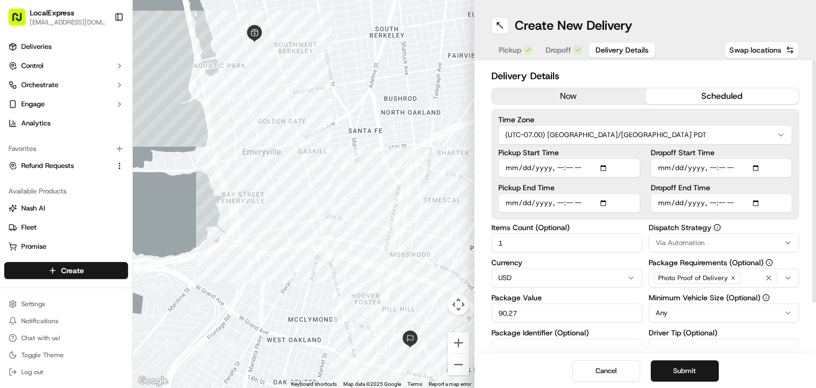
click at [766, 90] on button "scheduled" at bounding box center [723, 96] width 154 height 16
click at [759, 169] on input "Dropoff Start Time" at bounding box center [722, 167] width 142 height 19
type input "[DATE]T13:01"
click at [695, 204] on input "Dropoff End Time" at bounding box center [722, 202] width 142 height 19
click at [758, 202] on input "Dropoff End Time" at bounding box center [722, 202] width 142 height 19
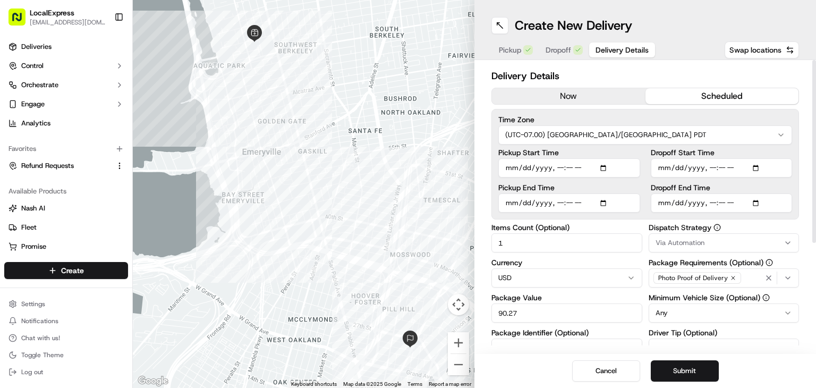
type input "[DATE]T13:20"
click at [741, 114] on div "Time Zone (UTC-07.00) [GEOGRAPHIC_DATA]/[GEOGRAPHIC_DATA] PDT Pickup Start Time…" at bounding box center [646, 164] width 308 height 111
click at [686, 368] on button "Submit" at bounding box center [685, 370] width 68 height 21
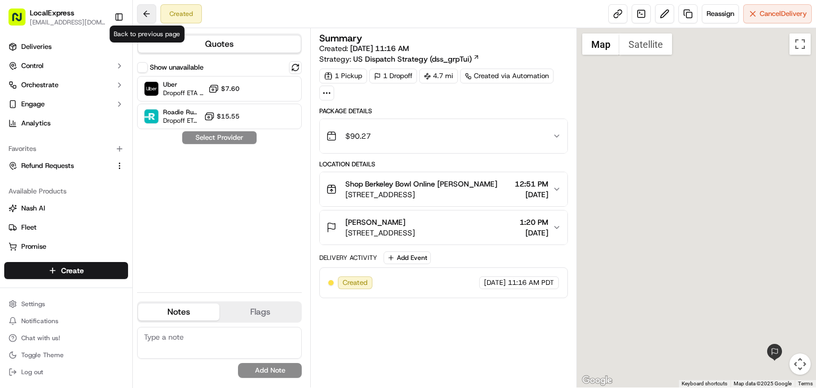
click at [147, 15] on button at bounding box center [146, 13] width 19 height 19
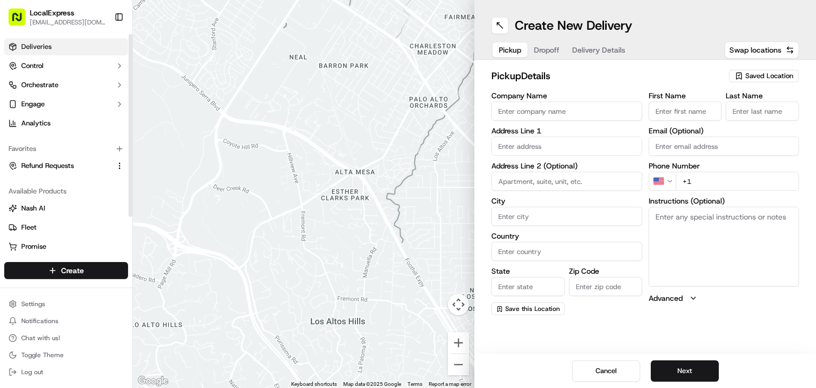
click at [52, 45] on link "Deliveries" at bounding box center [66, 46] width 124 height 17
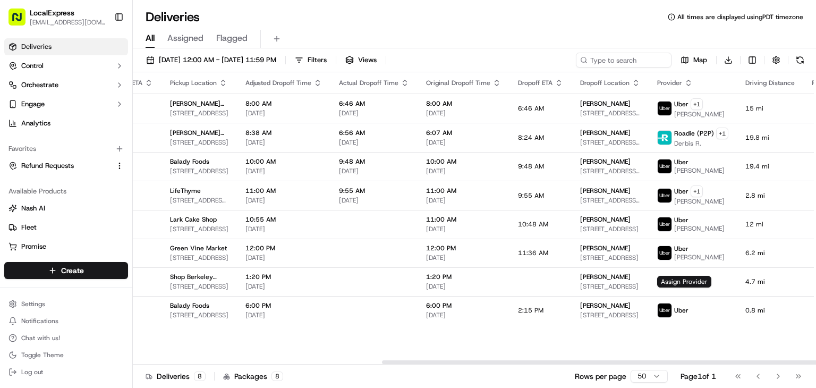
scroll to position [0, 518]
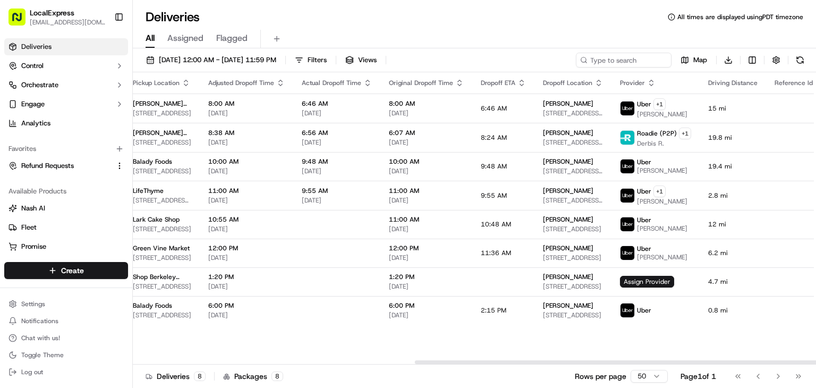
drag, startPoint x: 304, startPoint y: 361, endPoint x: 586, endPoint y: 359, distance: 281.7
click at [586, 362] on div at bounding box center [756, 362] width 682 height 4
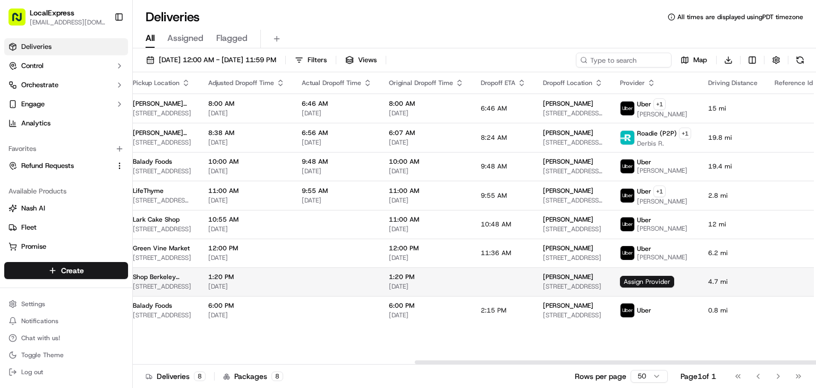
click at [519, 277] on td at bounding box center [503, 281] width 62 height 29
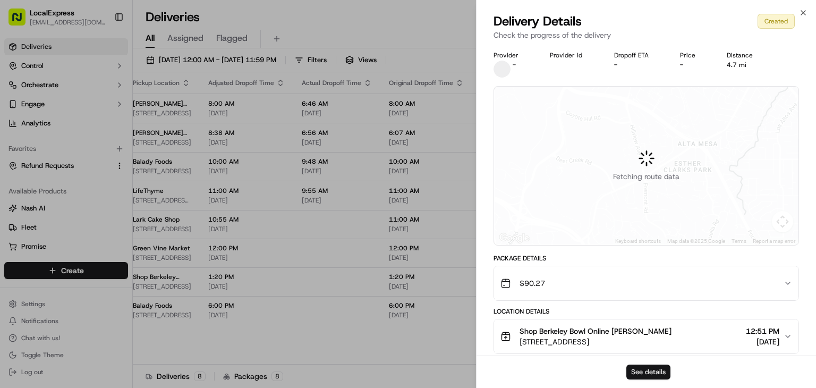
click at [653, 370] on button "See details" at bounding box center [649, 372] width 44 height 15
